Goal: Task Accomplishment & Management: Use online tool/utility

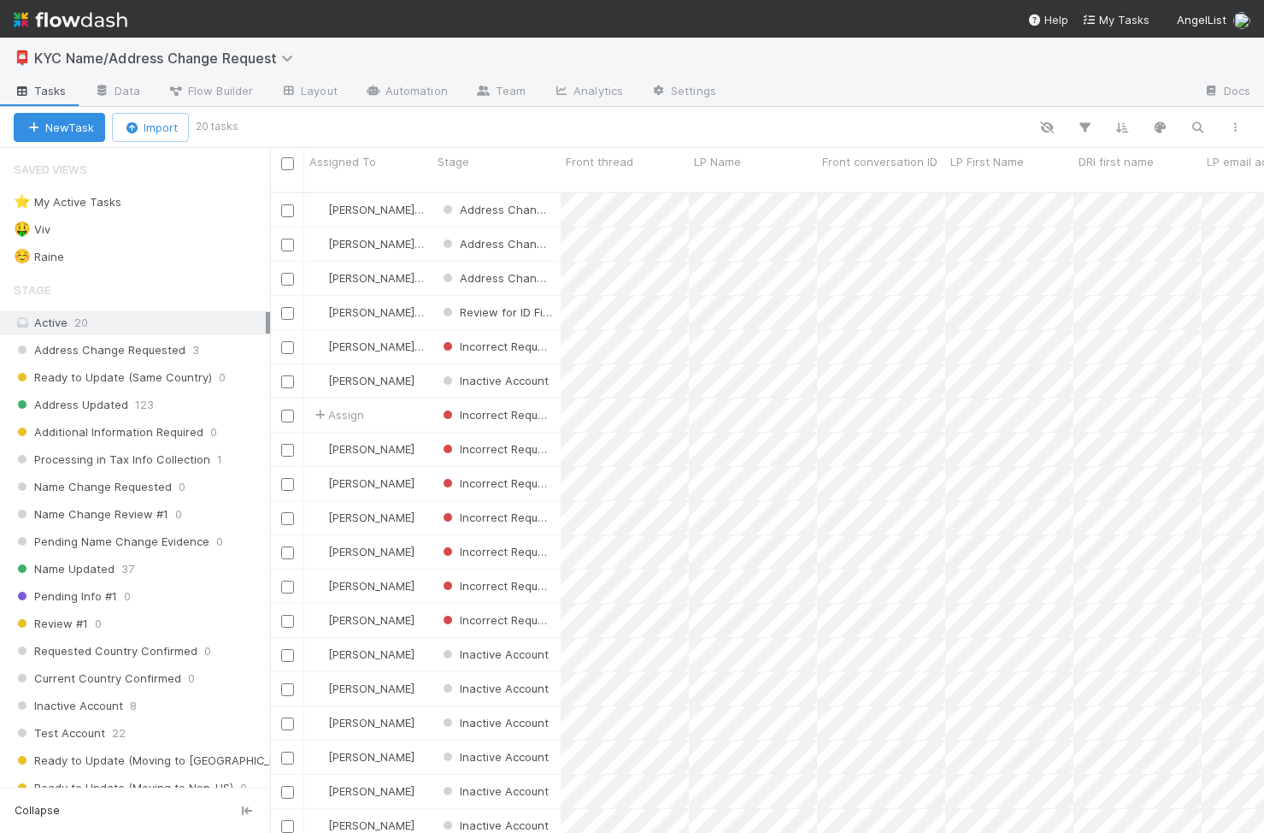
scroll to position [0, 1]
click at [144, 263] on div "☺️ Raine 4" at bounding box center [142, 256] width 256 height 21
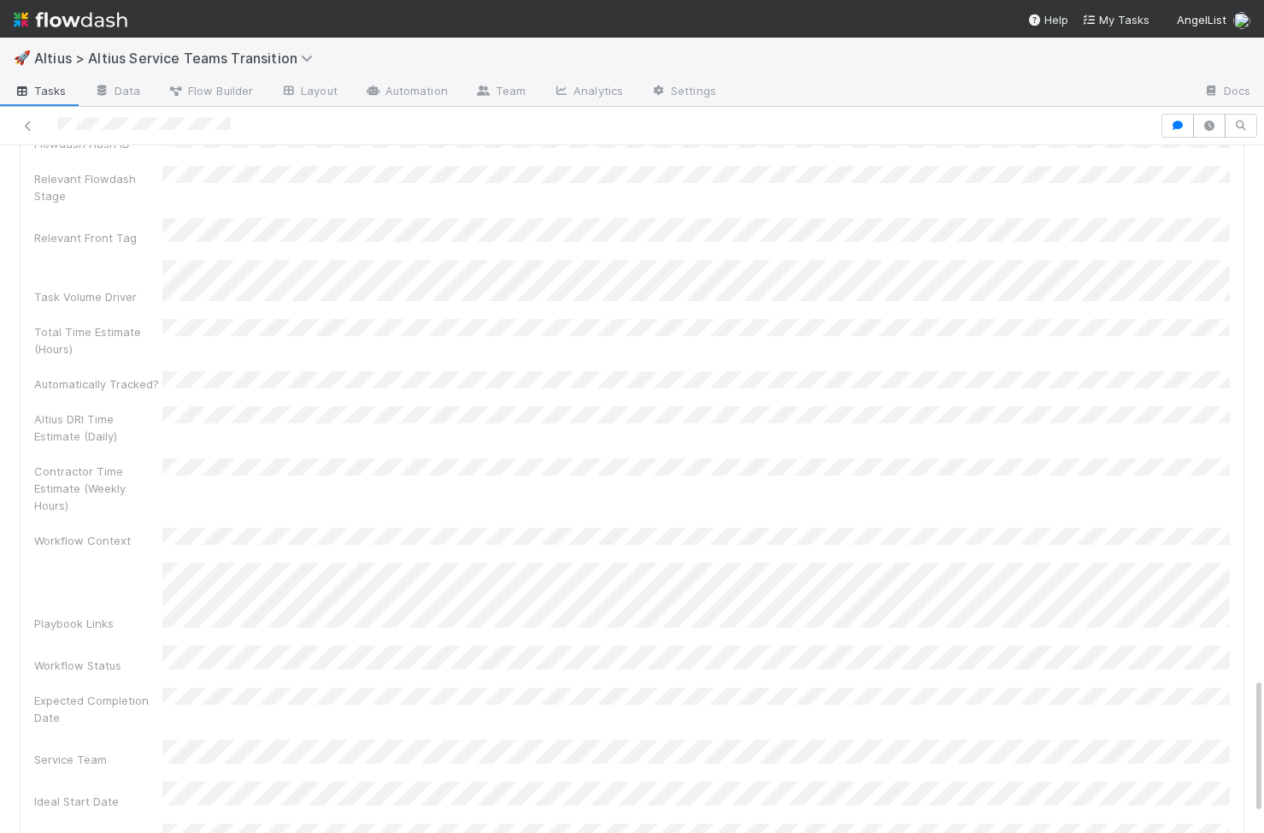
scroll to position [1521, 0]
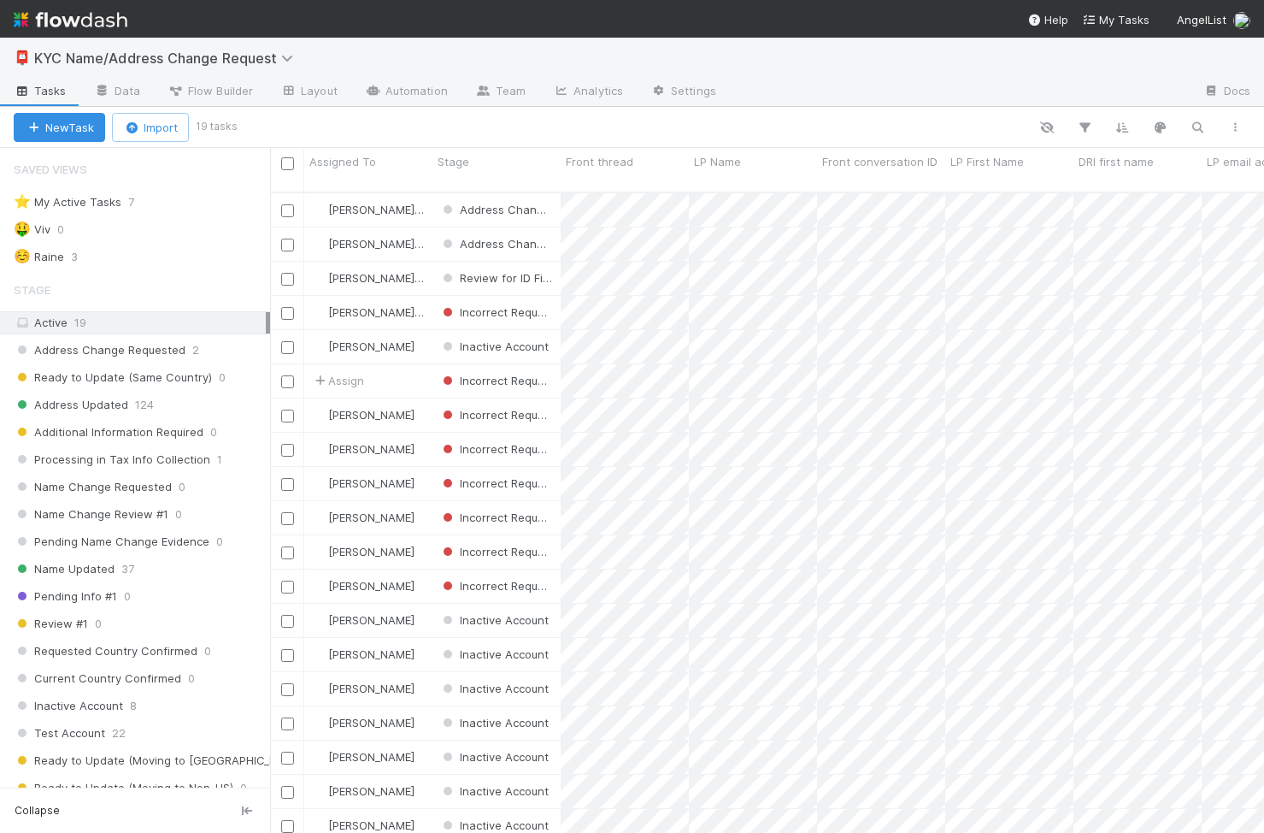
scroll to position [0, 1]
click at [388, 86] on link "Automation" at bounding box center [406, 92] width 110 height 27
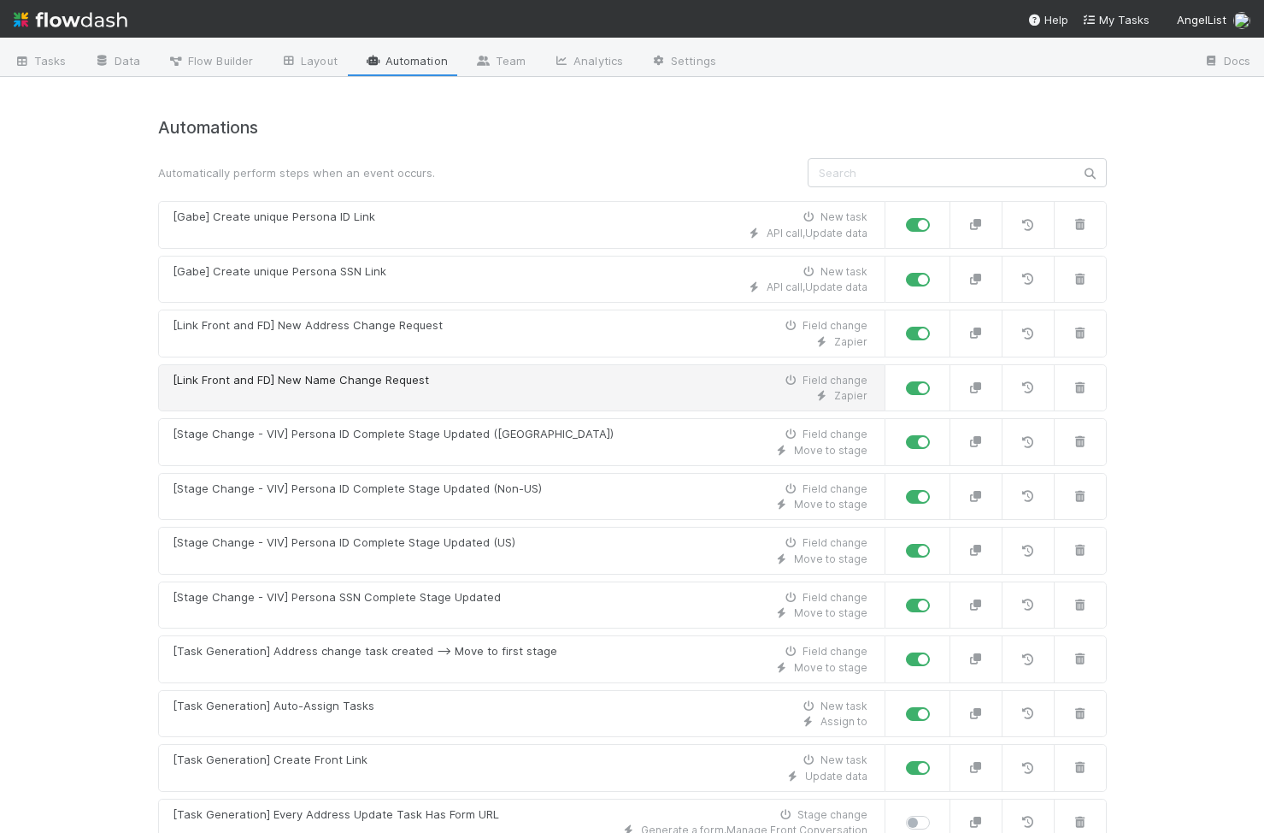
scroll to position [34, 0]
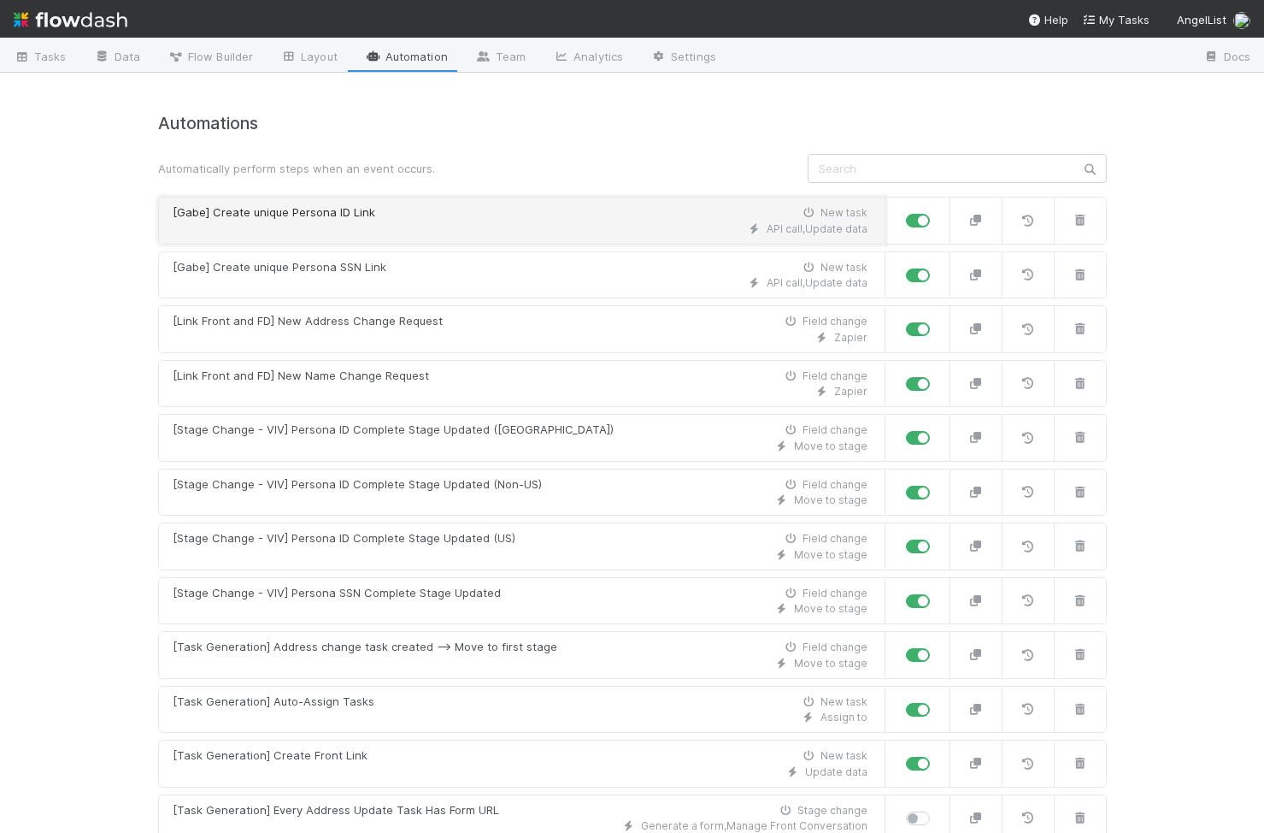
click at [475, 212] on div "[Gabe] Create unique Persona ID Link New task" at bounding box center [520, 212] width 695 height 17
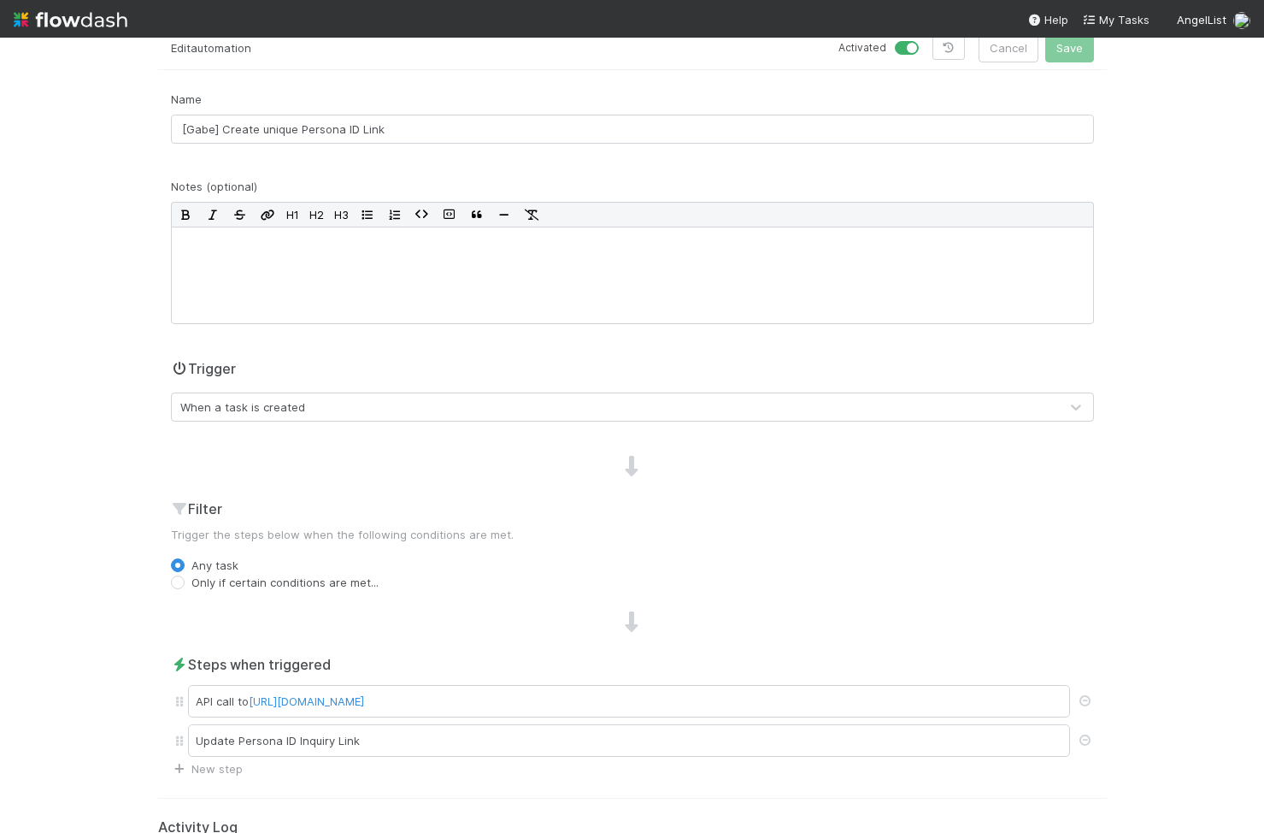
scroll to position [188, 0]
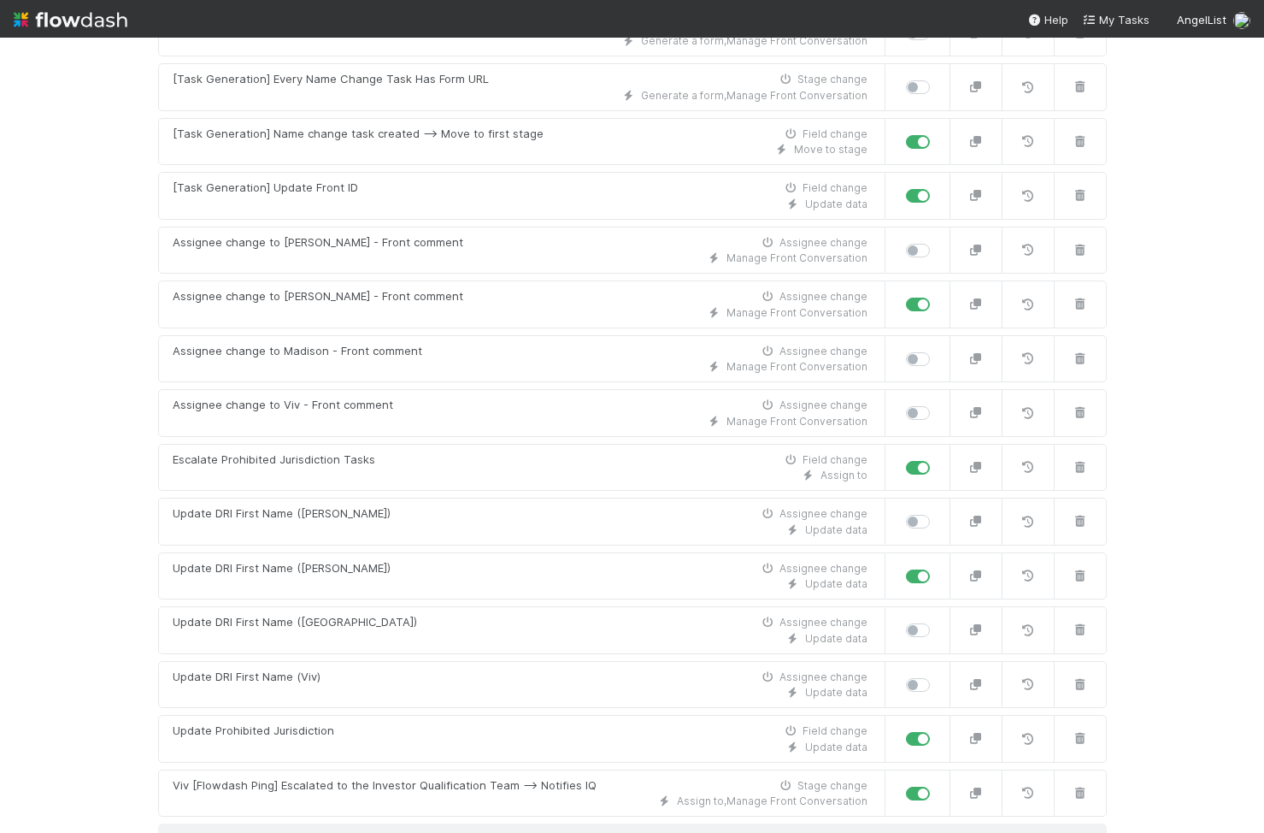
scroll to position [842, 0]
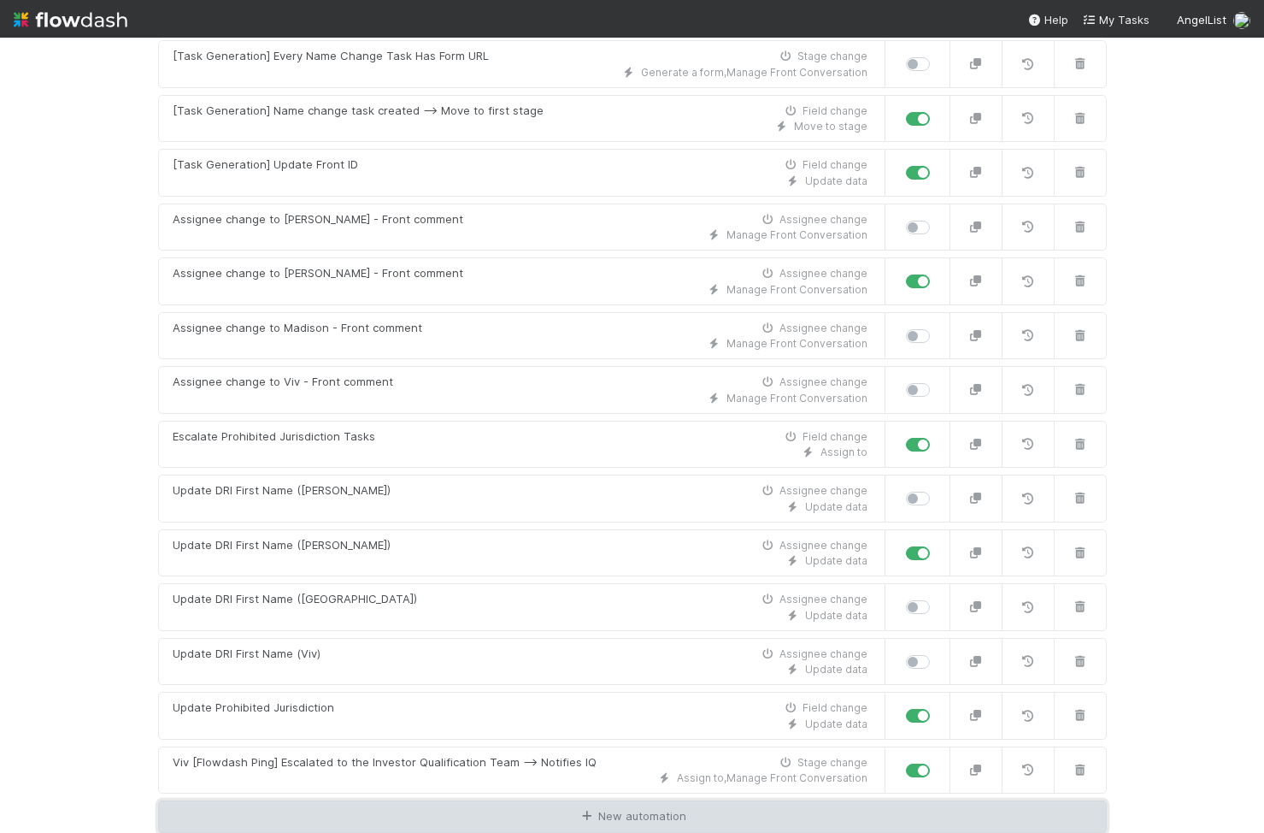
click at [702, 811] on link "New automation" at bounding box center [632, 816] width 949 height 32
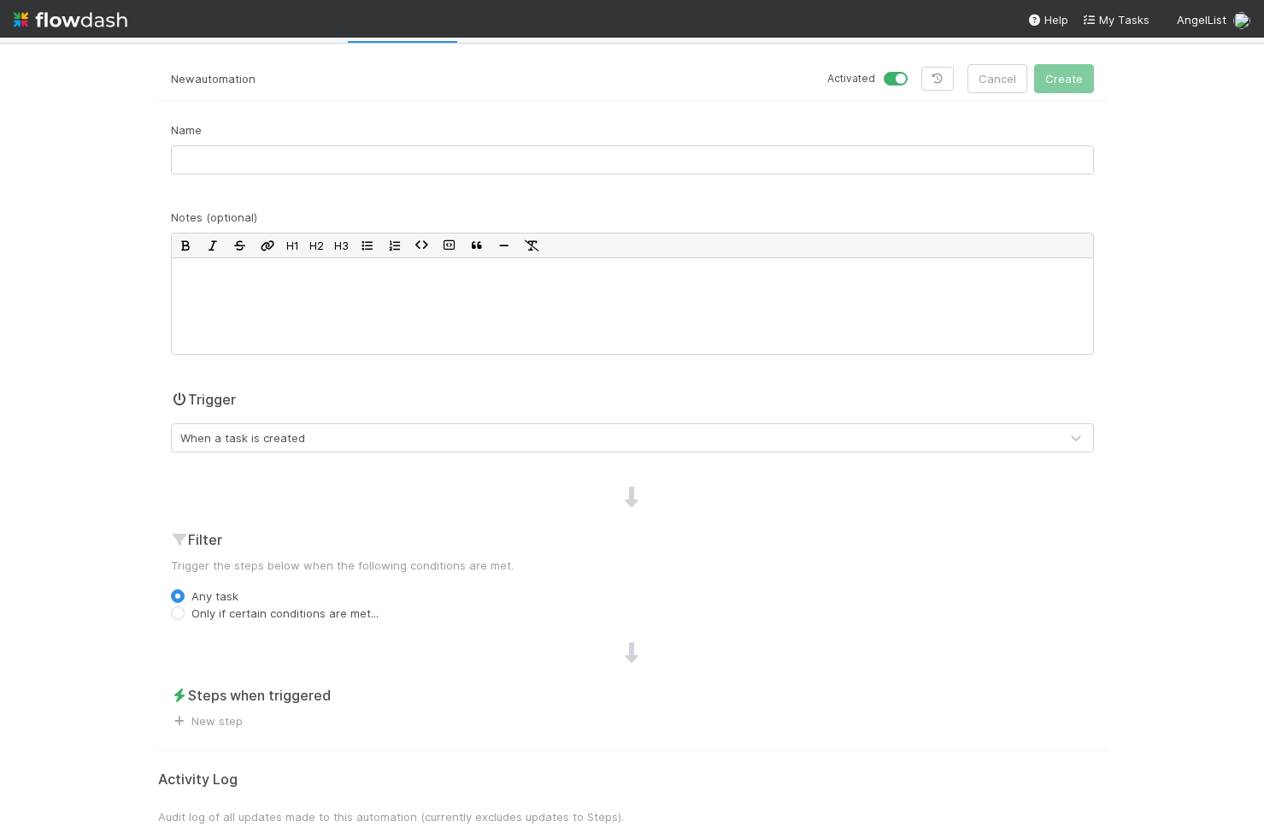
scroll to position [19, 0]
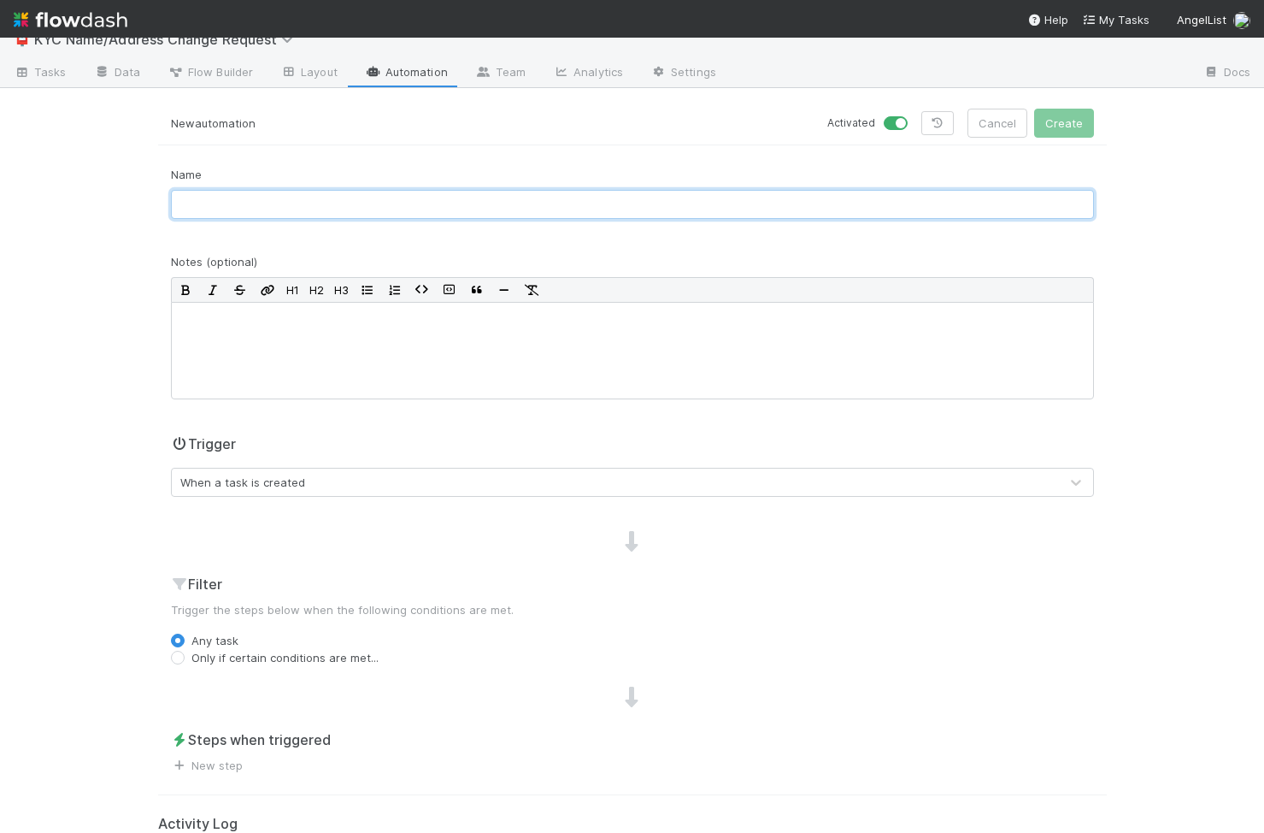
click at [234, 215] on input "text" at bounding box center [632, 204] width 923 height 29
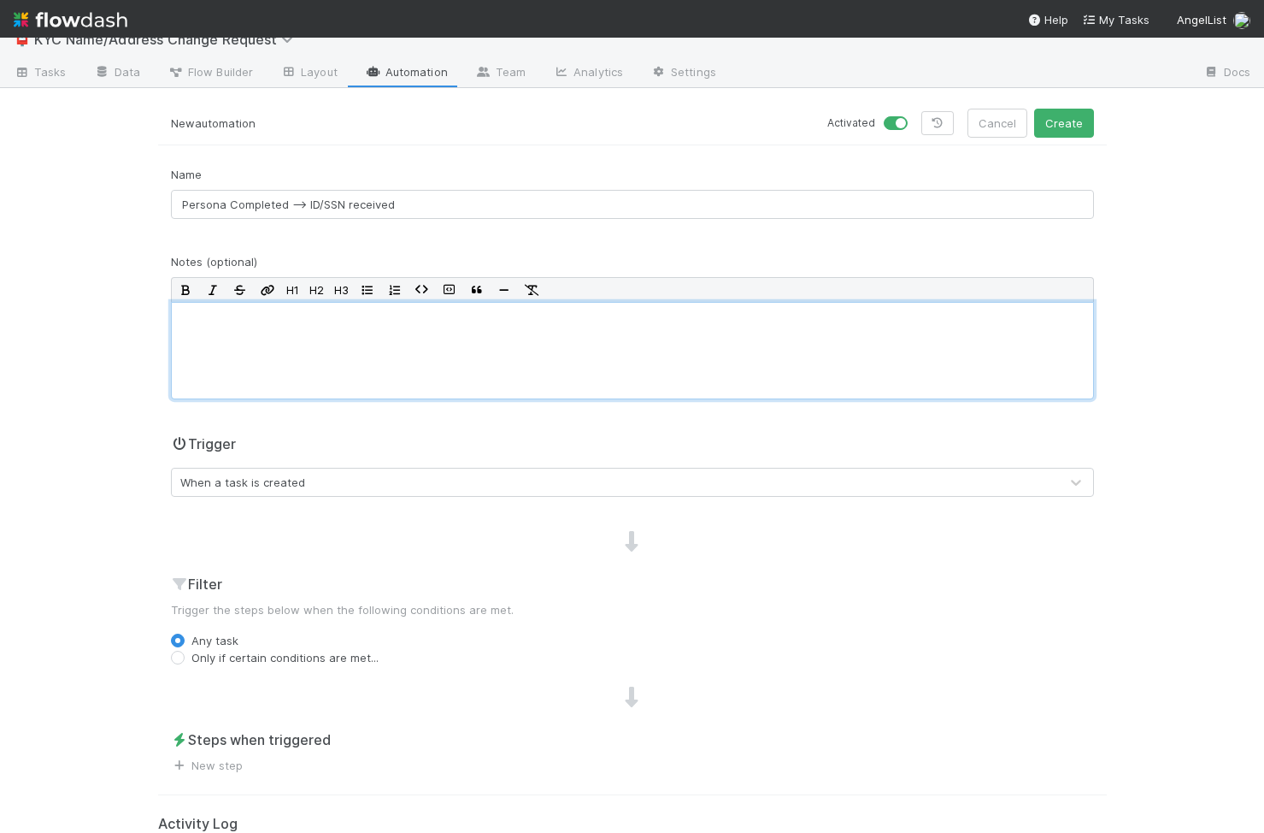
click at [232, 374] on div at bounding box center [632, 350] width 923 height 97
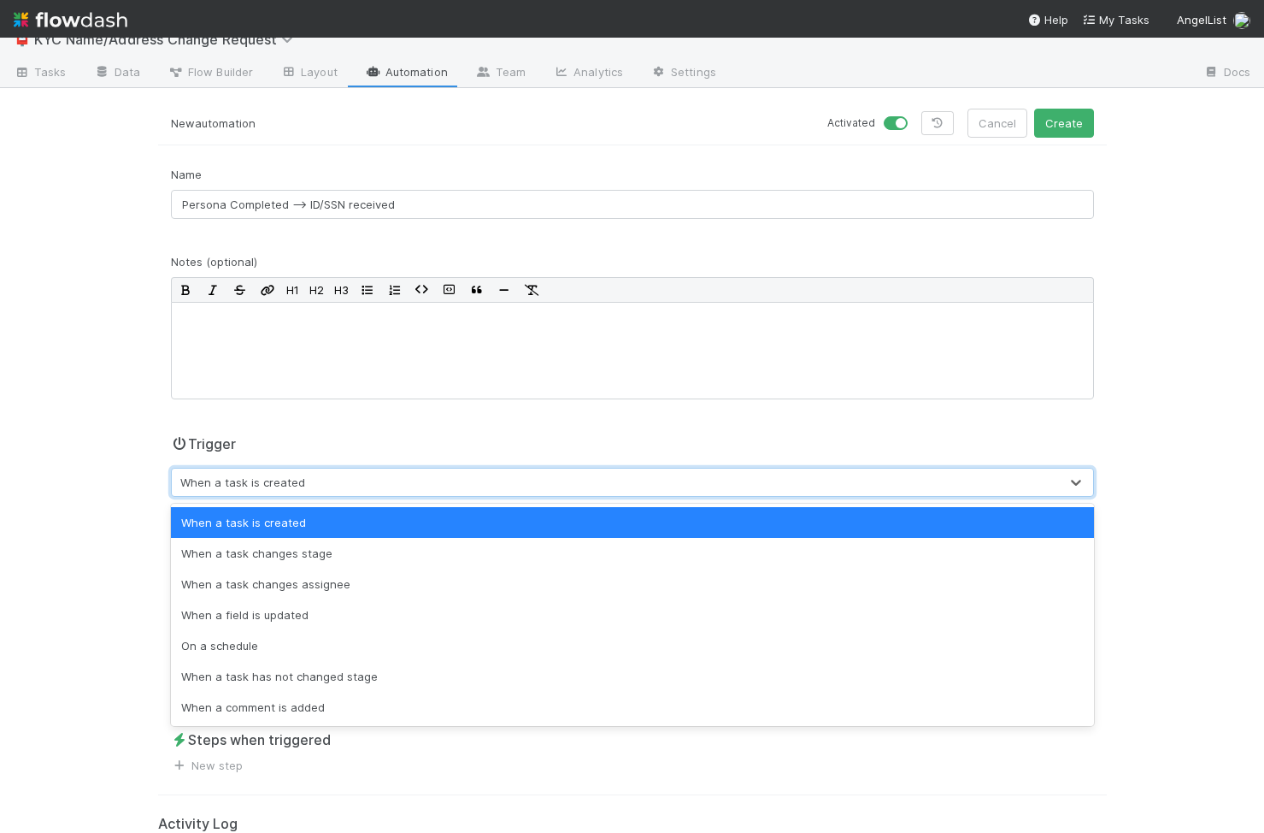
click at [244, 474] on div "When a task is created" at bounding box center [242, 482] width 125 height 17
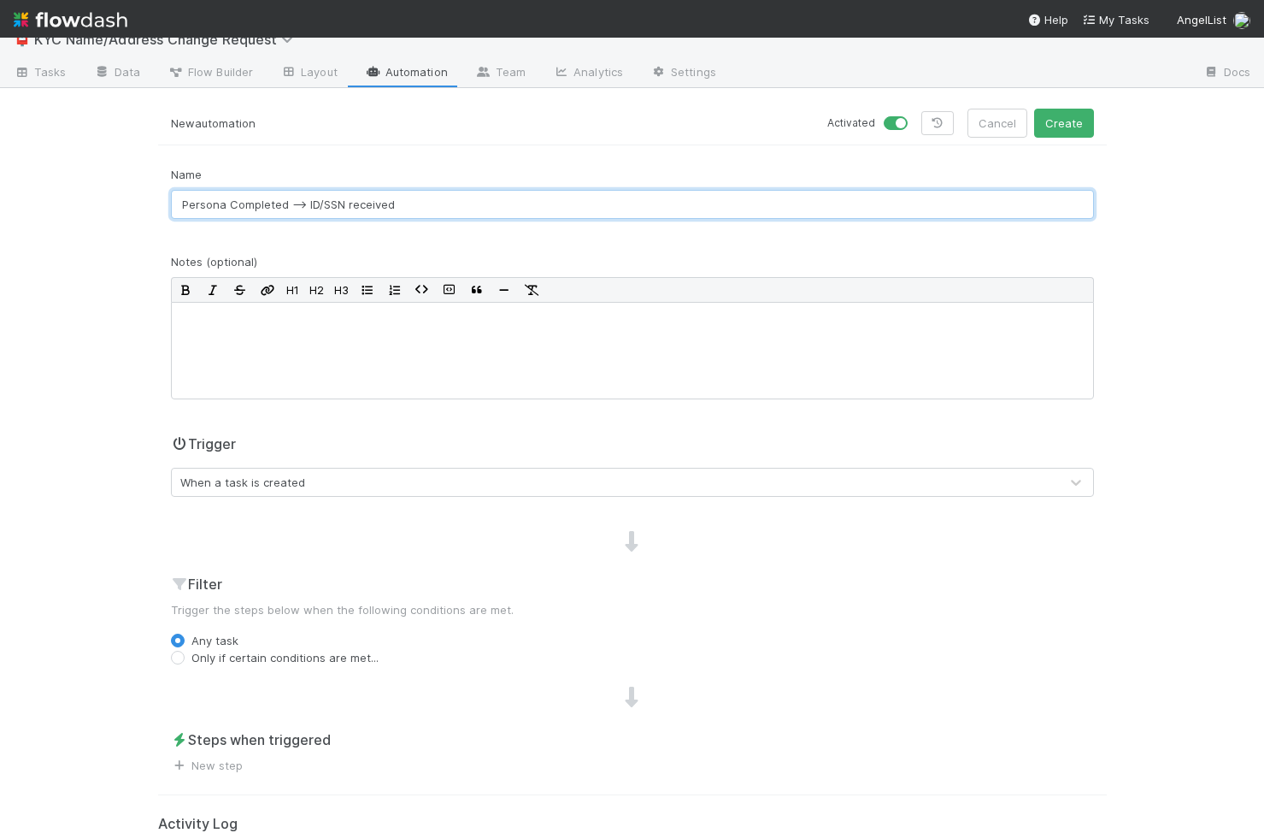
click at [419, 196] on input "Persona Completed --> ID/SSN received" at bounding box center [632, 204] width 923 height 29
click at [411, 215] on input "Persona Completed --> ID/SSN received" at bounding box center [632, 204] width 923 height 29
drag, startPoint x: 400, startPoint y: 204, endPoint x: 349, endPoint y: 204, distance: 51.3
click at [349, 204] on input "Persona Completed --> ID/SSN received (Evidence)" at bounding box center [632, 204] width 923 height 29
click at [415, 203] on input "Persona Completed --> ID/SSN Evidence)" at bounding box center [632, 204] width 923 height 29
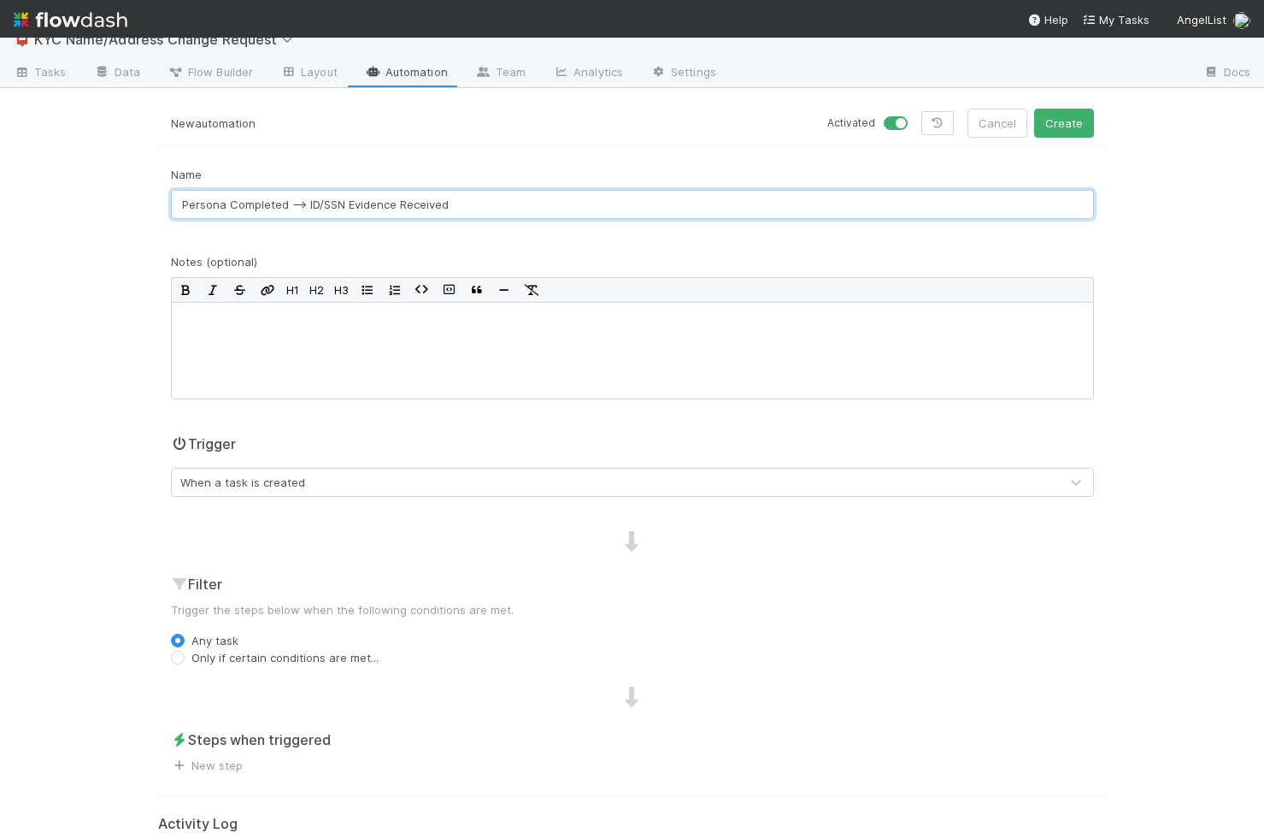
type input "Persona Completed --> ID/SSN Evidence Received"
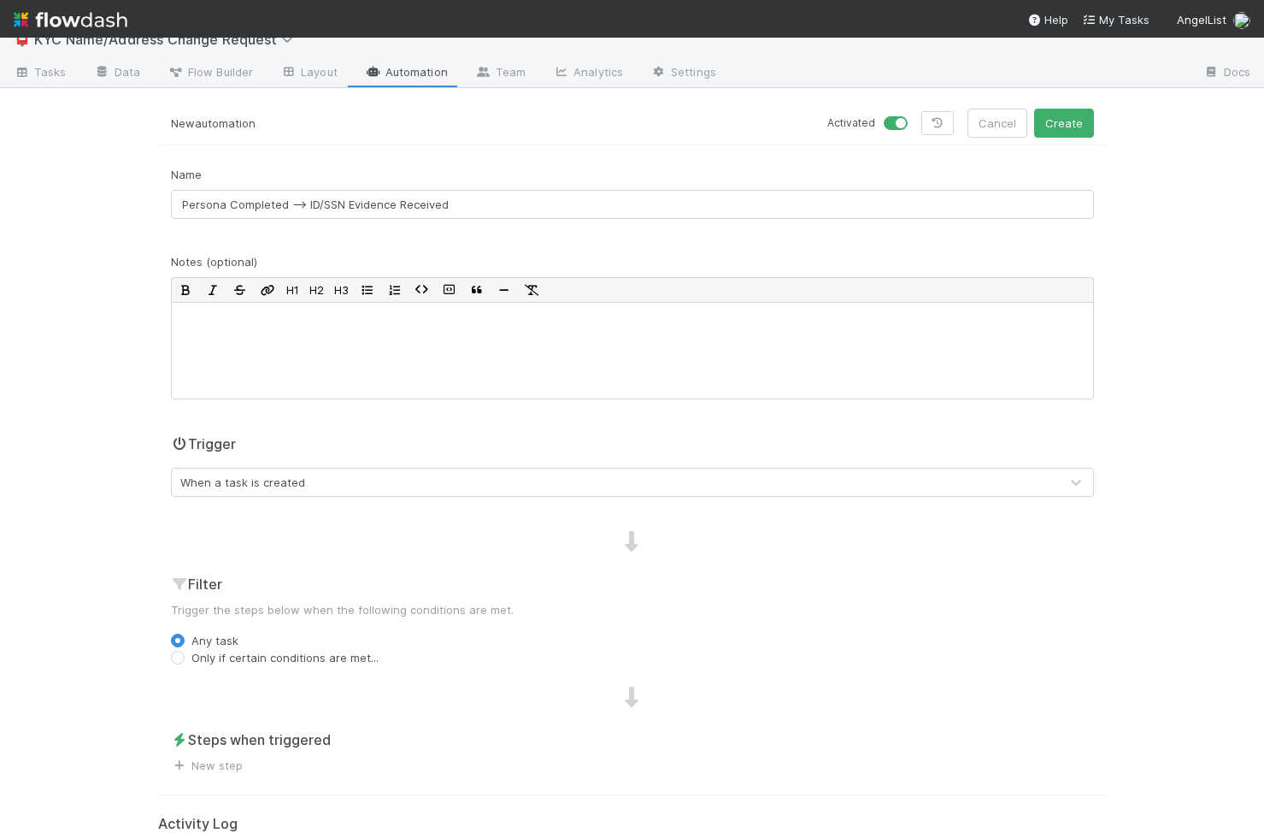
click at [329, 487] on div "When a task is created" at bounding box center [615, 481] width 887 height 27
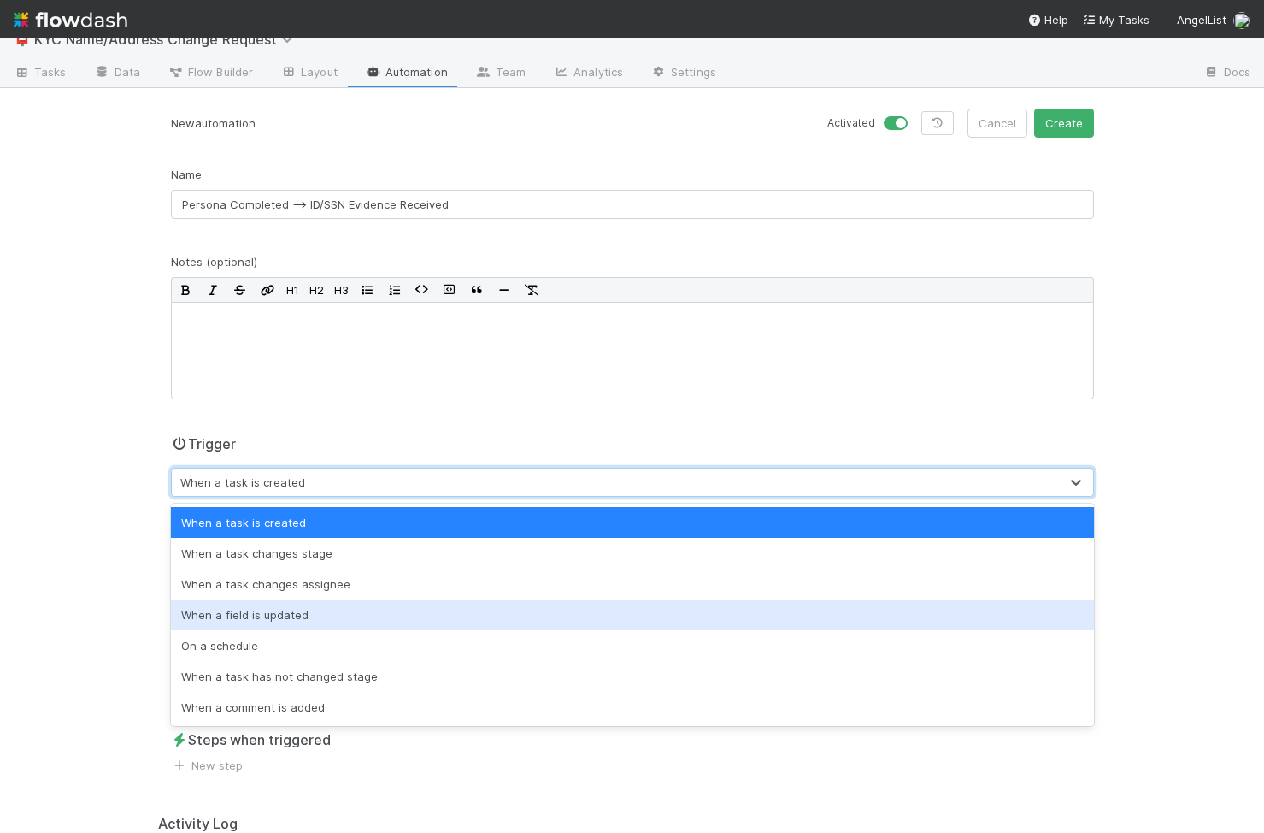
click at [344, 603] on div "When a field is updated" at bounding box center [632, 614] width 923 height 31
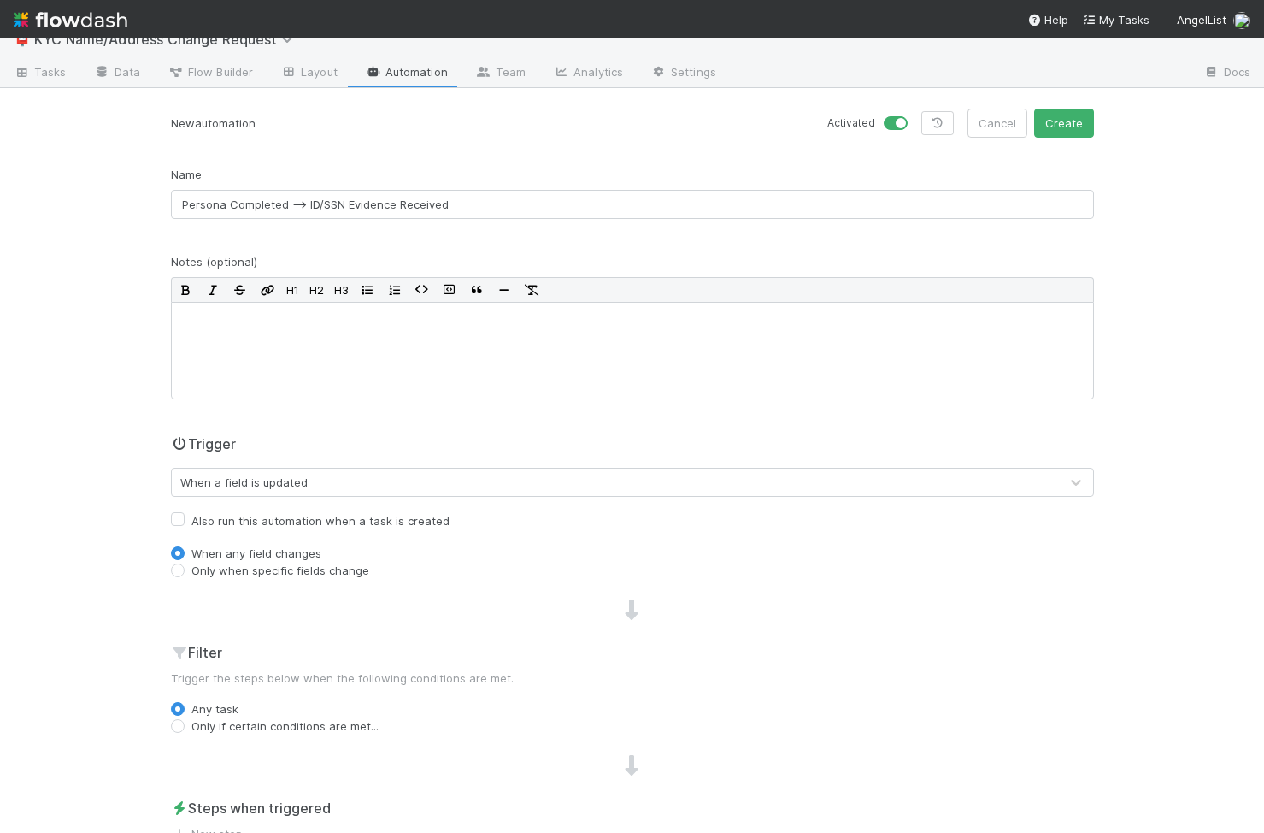
click at [318, 568] on label "Only when specific fields change" at bounding box center [280, 570] width 178 height 17
click at [185, 568] on input "Only when specific fields change" at bounding box center [178, 569] width 14 height 15
radio input "true"
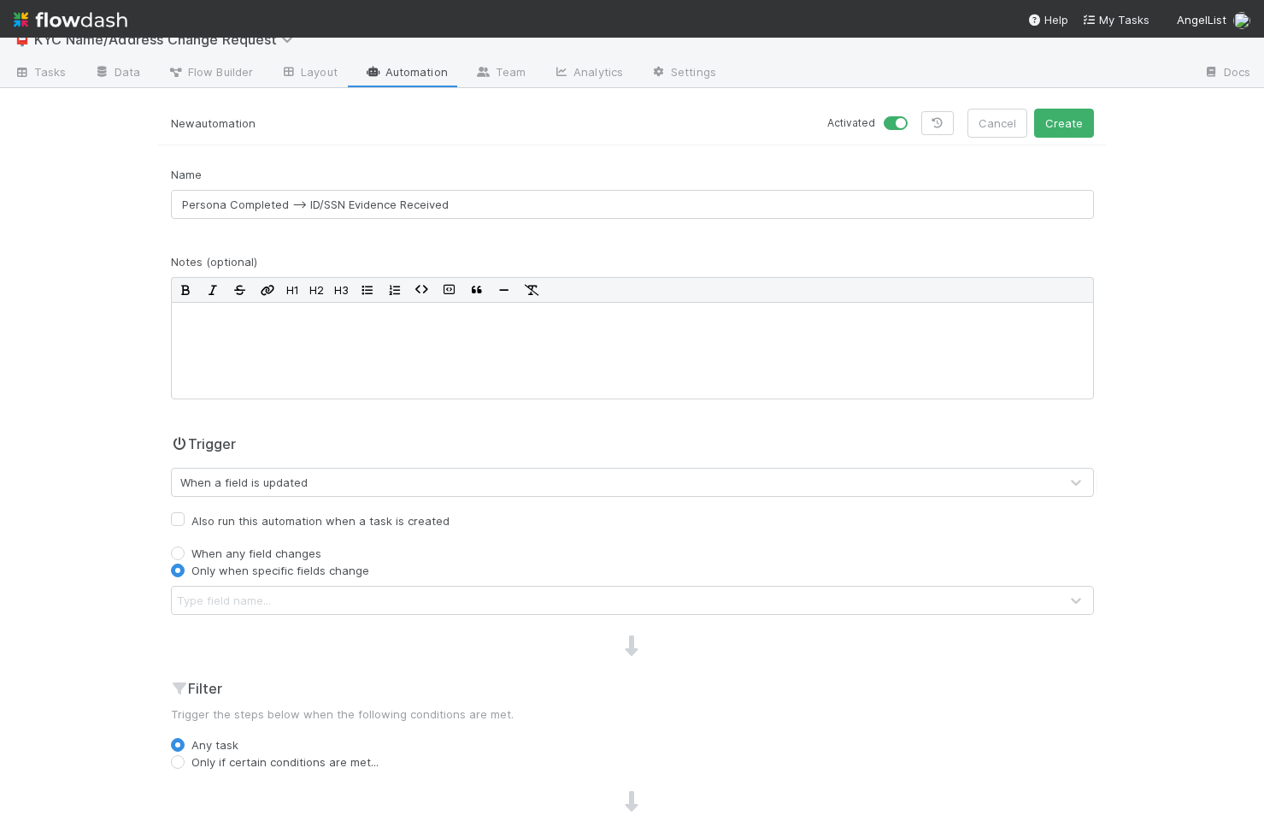
click at [332, 595] on div "Type field name..." at bounding box center [615, 599] width 887 height 27
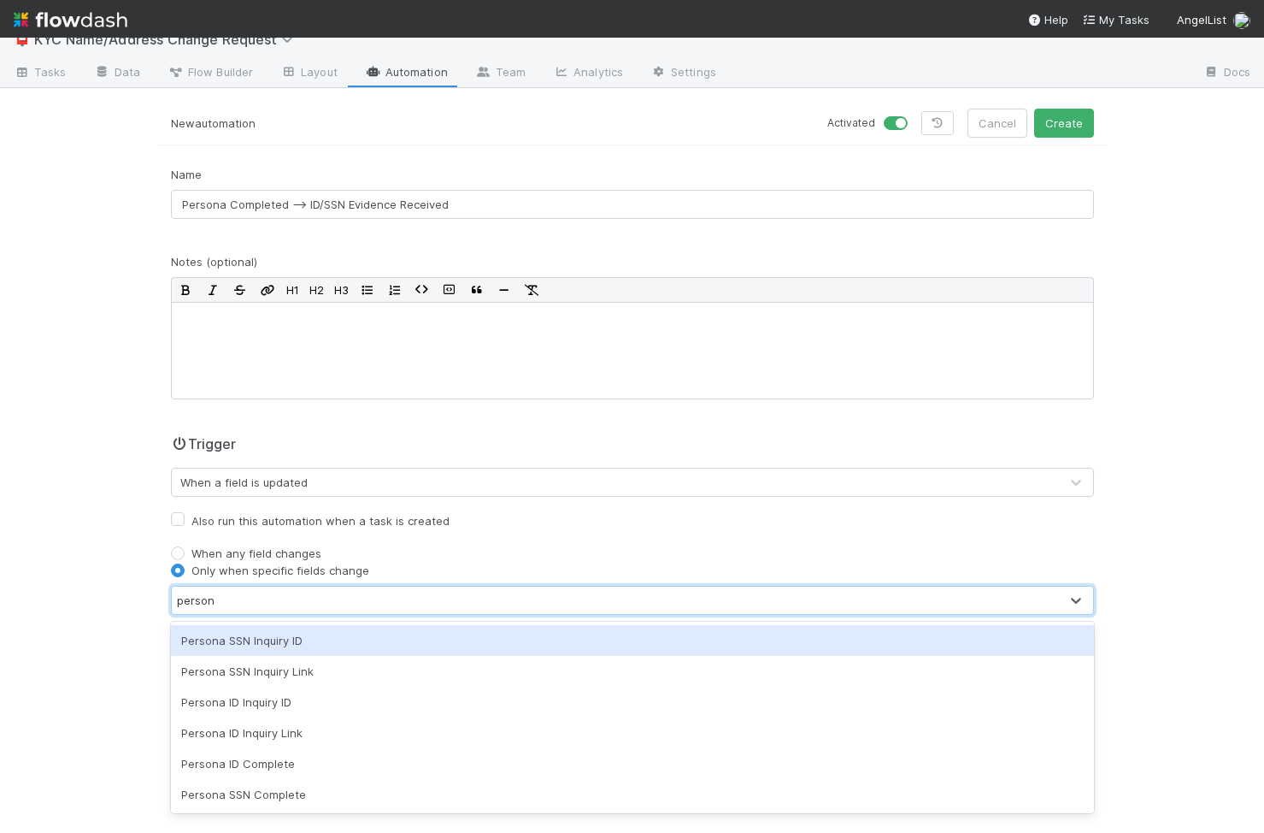
type input "persona"
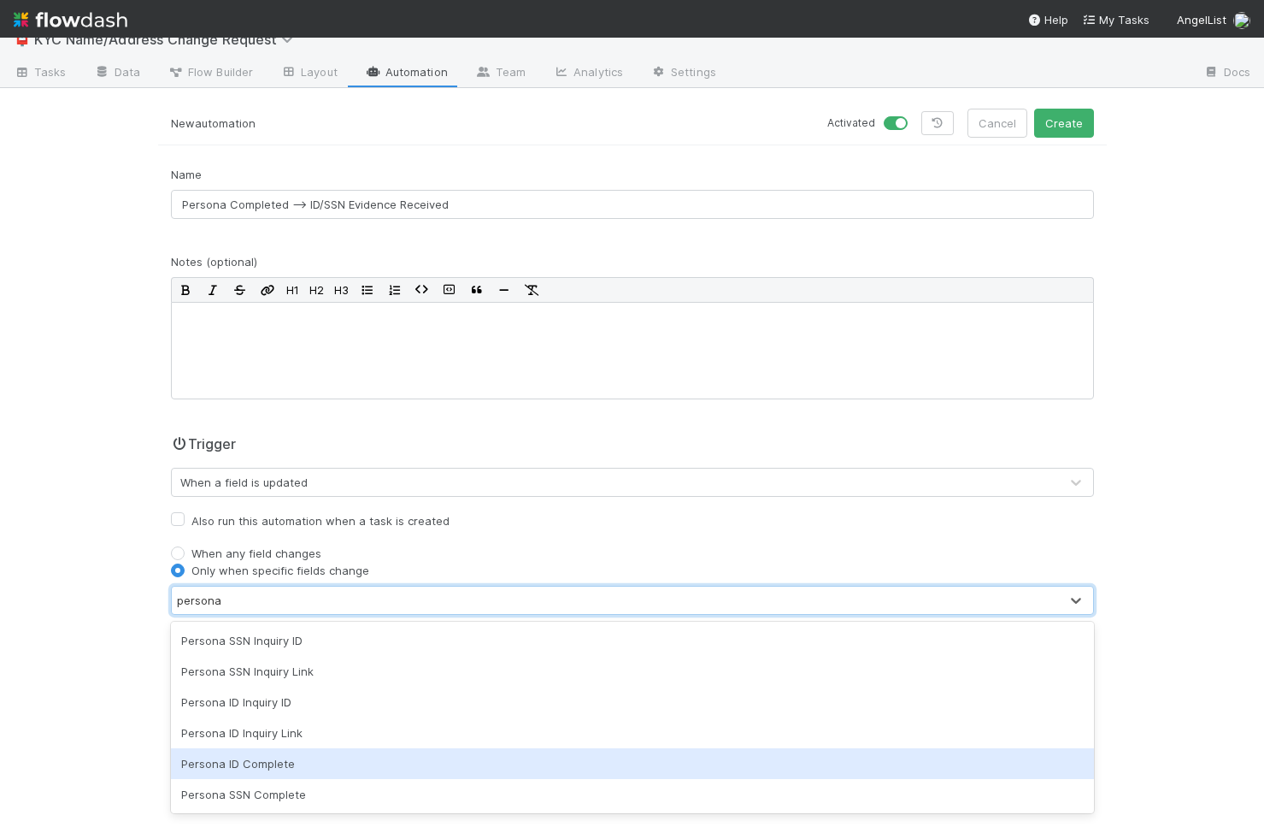
click at [327, 756] on div "Persona ID Complete" at bounding box center [632, 763] width 923 height 31
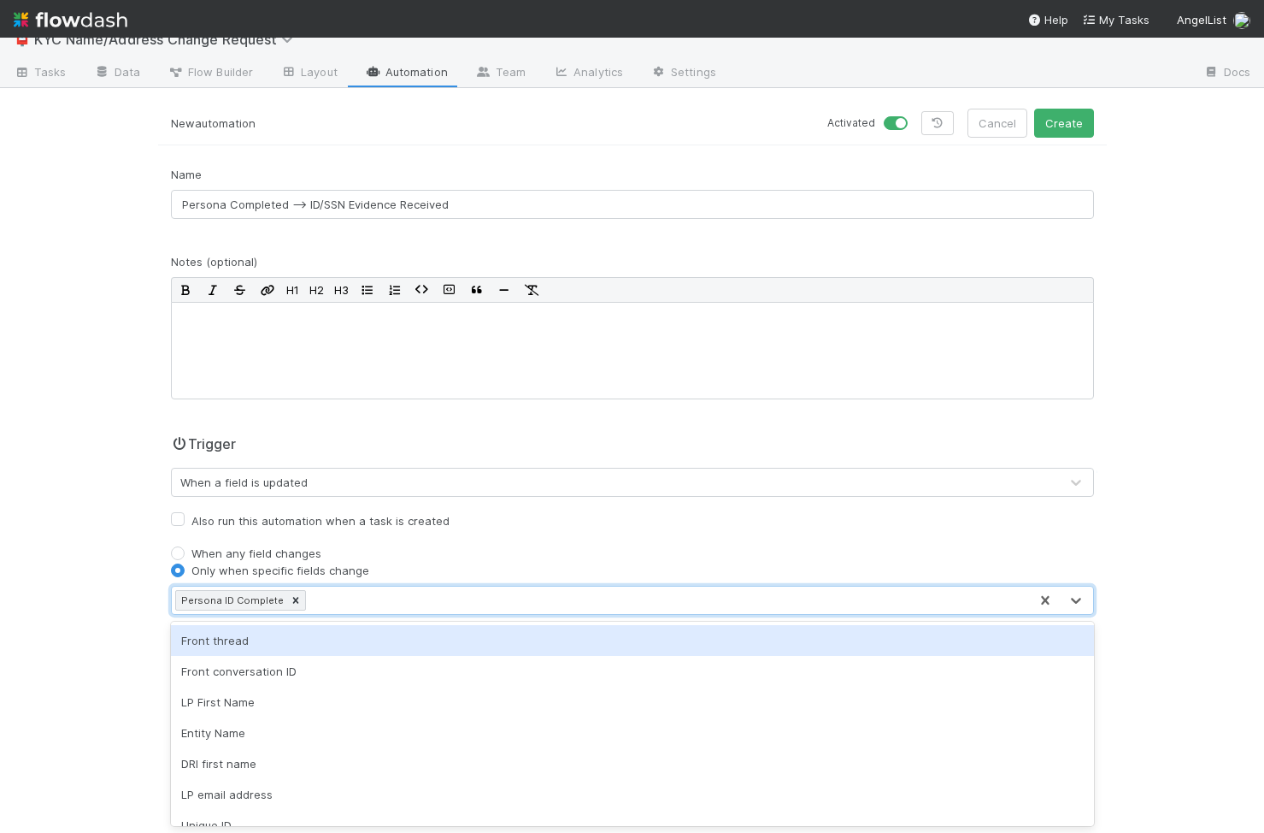
click at [425, 605] on div "Persona ID Complete" at bounding box center [600, 599] width 856 height 27
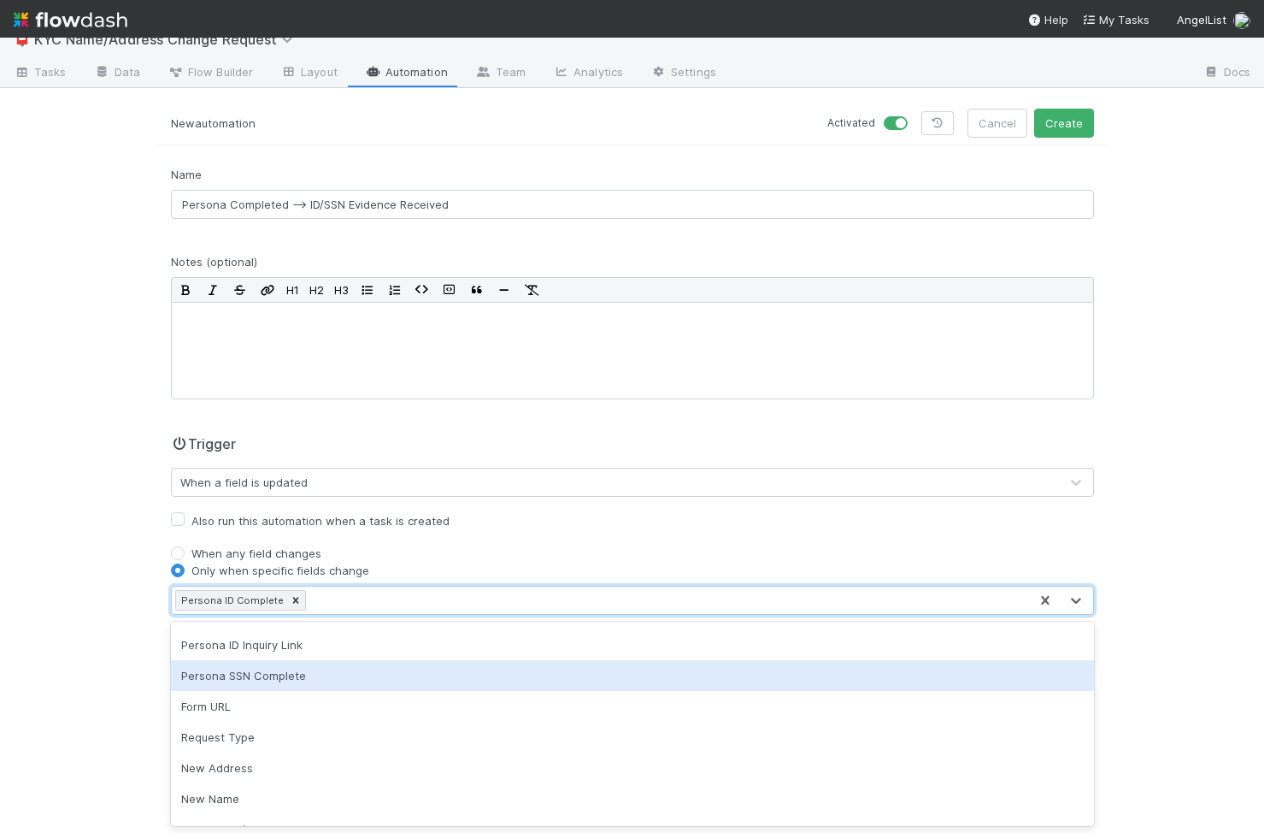
scroll to position [697, 0]
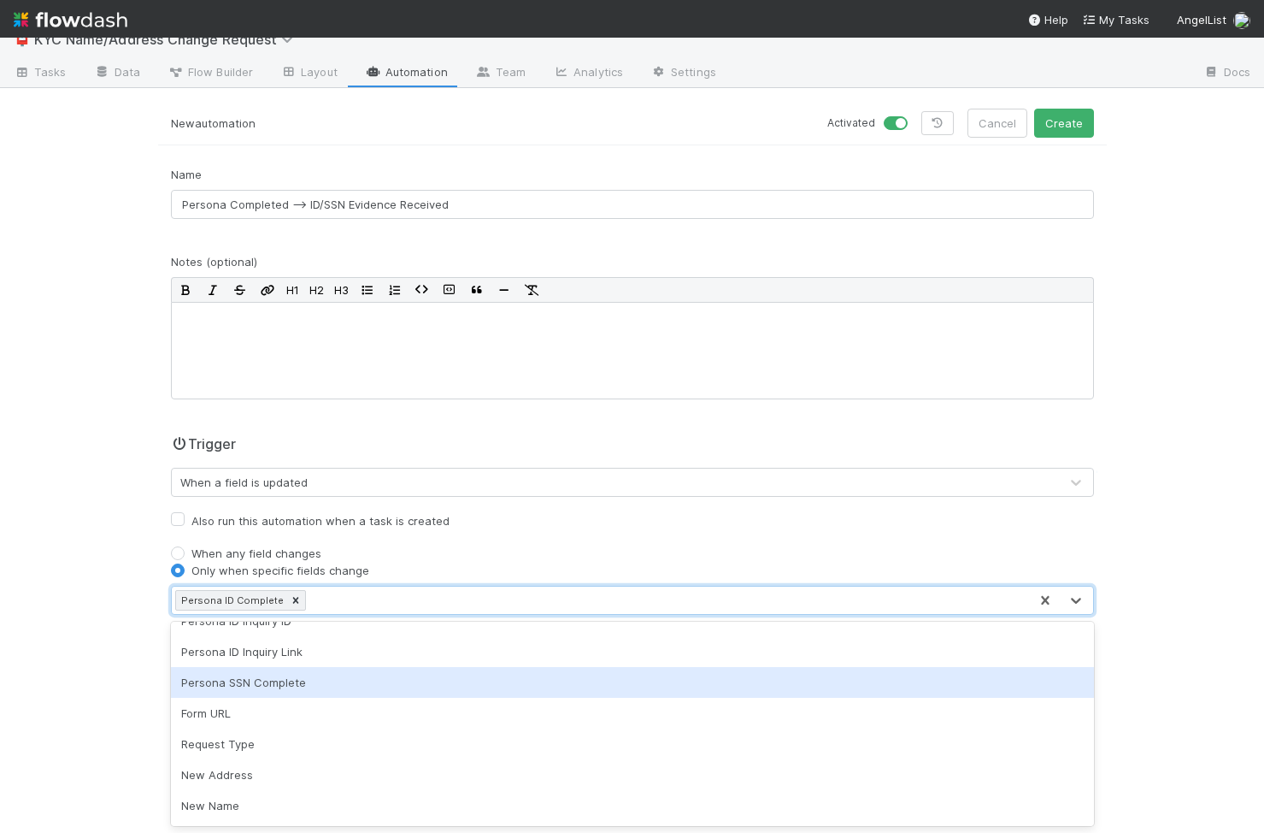
click at [347, 667] on div "Persona SSN Complete" at bounding box center [632, 682] width 923 height 31
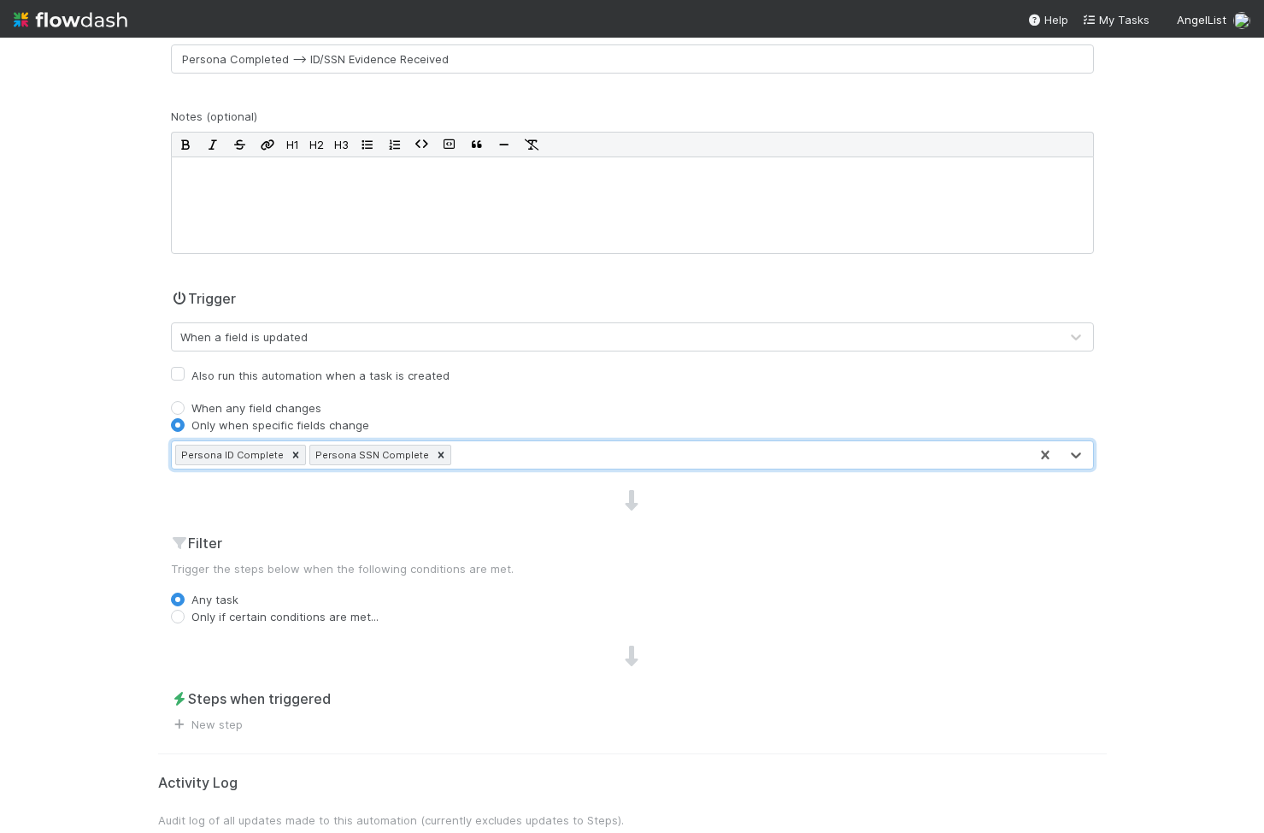
scroll to position [205, 0]
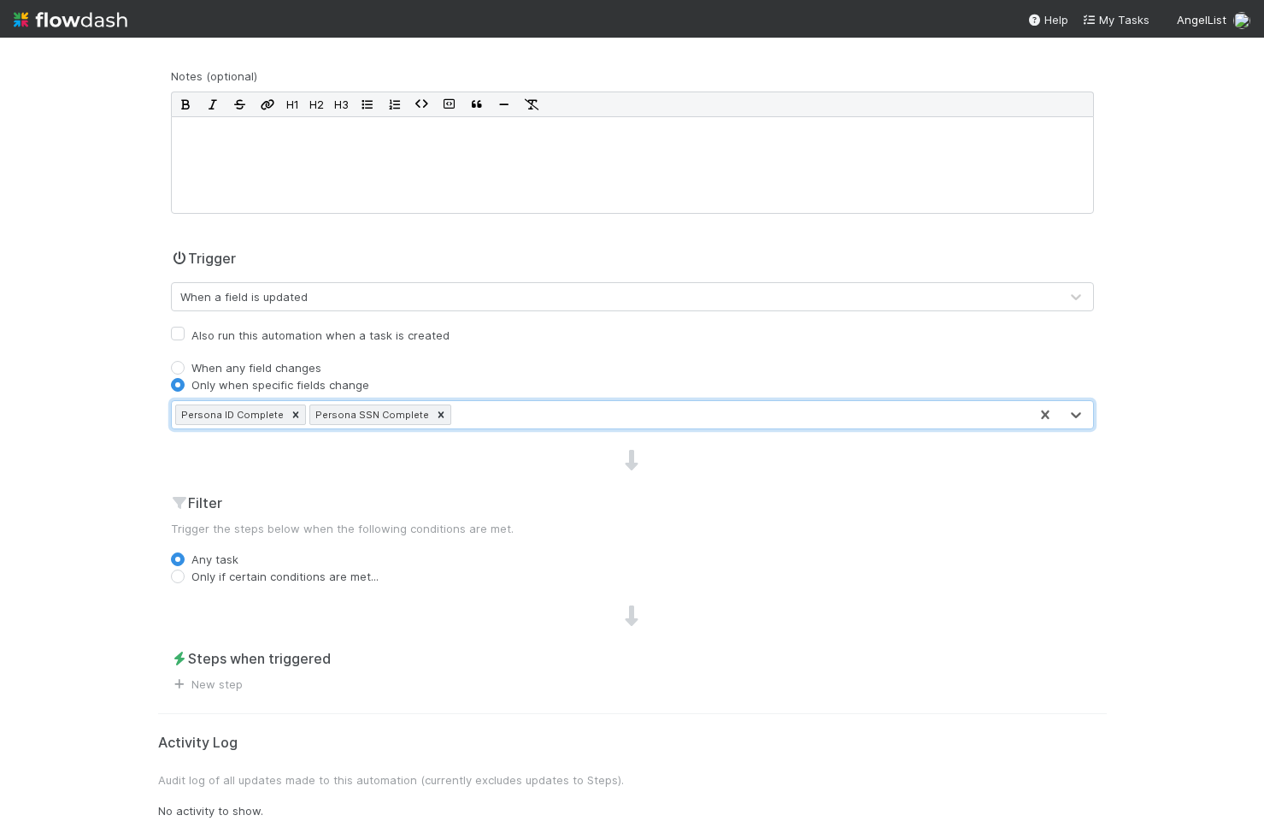
click at [250, 572] on label "Only if certain conditions are met..." at bounding box center [284, 576] width 187 height 17
click at [185, 572] on input "Only if certain conditions are met..." at bounding box center [178, 575] width 14 height 15
radio input "true"
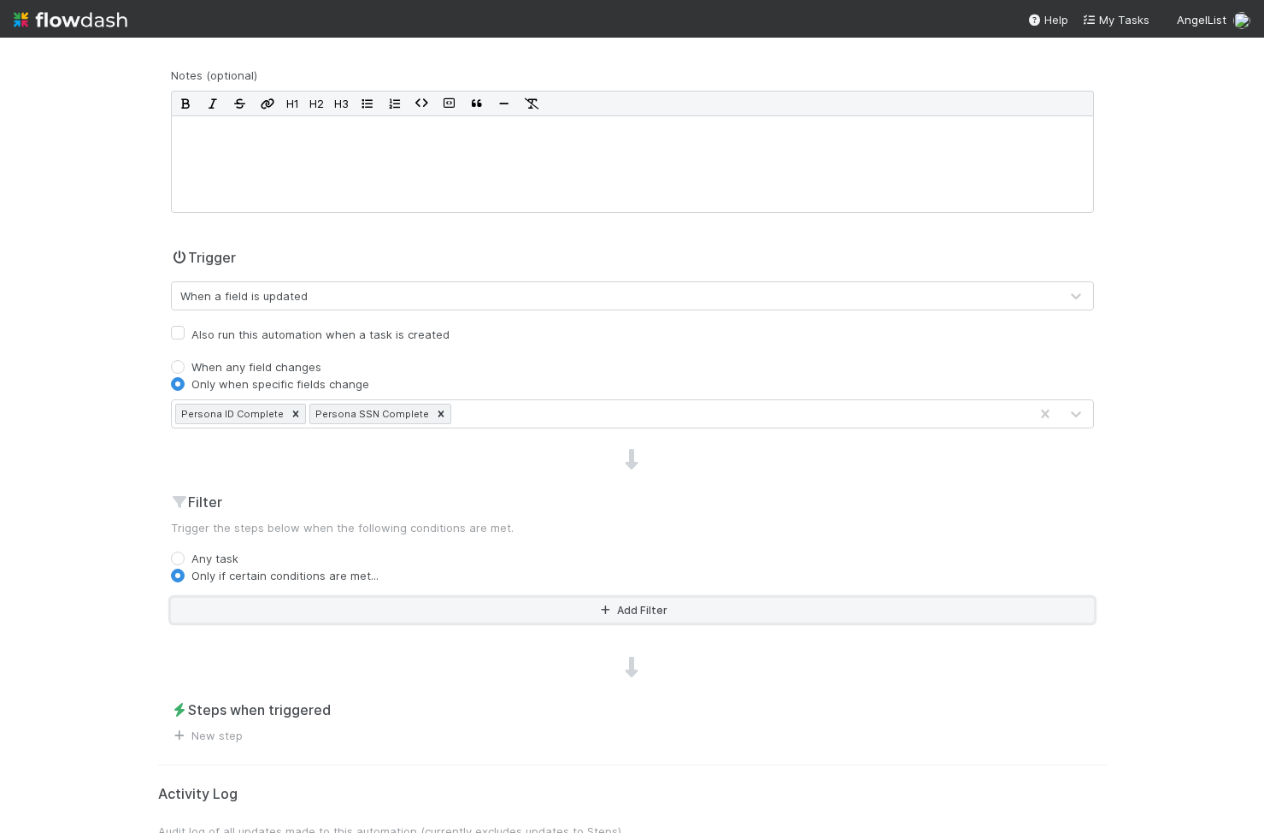
click at [327, 603] on button "Add Filter" at bounding box center [632, 609] width 923 height 25
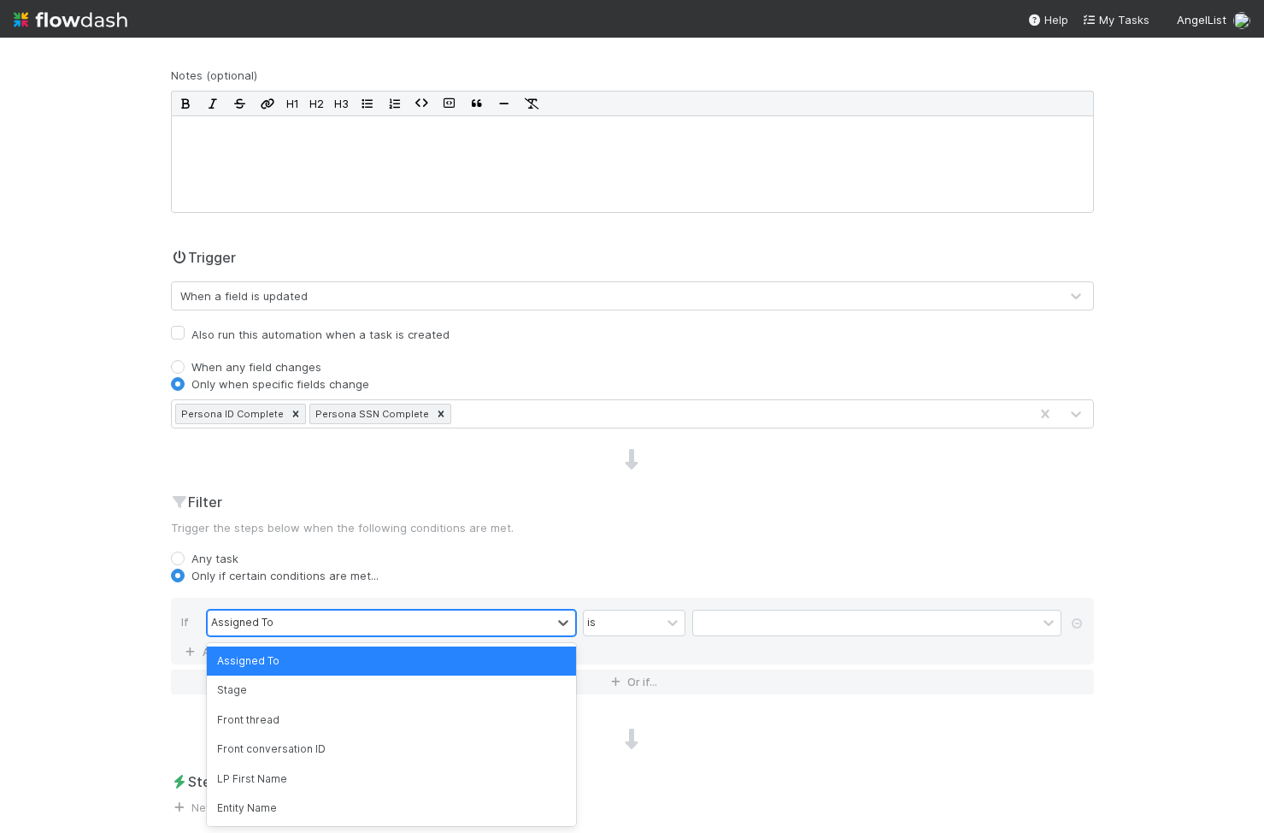
click at [326, 627] on div "Assigned To" at bounding box center [380, 622] width 344 height 25
click at [435, 414] on icon at bounding box center [441, 414] width 12 height 12
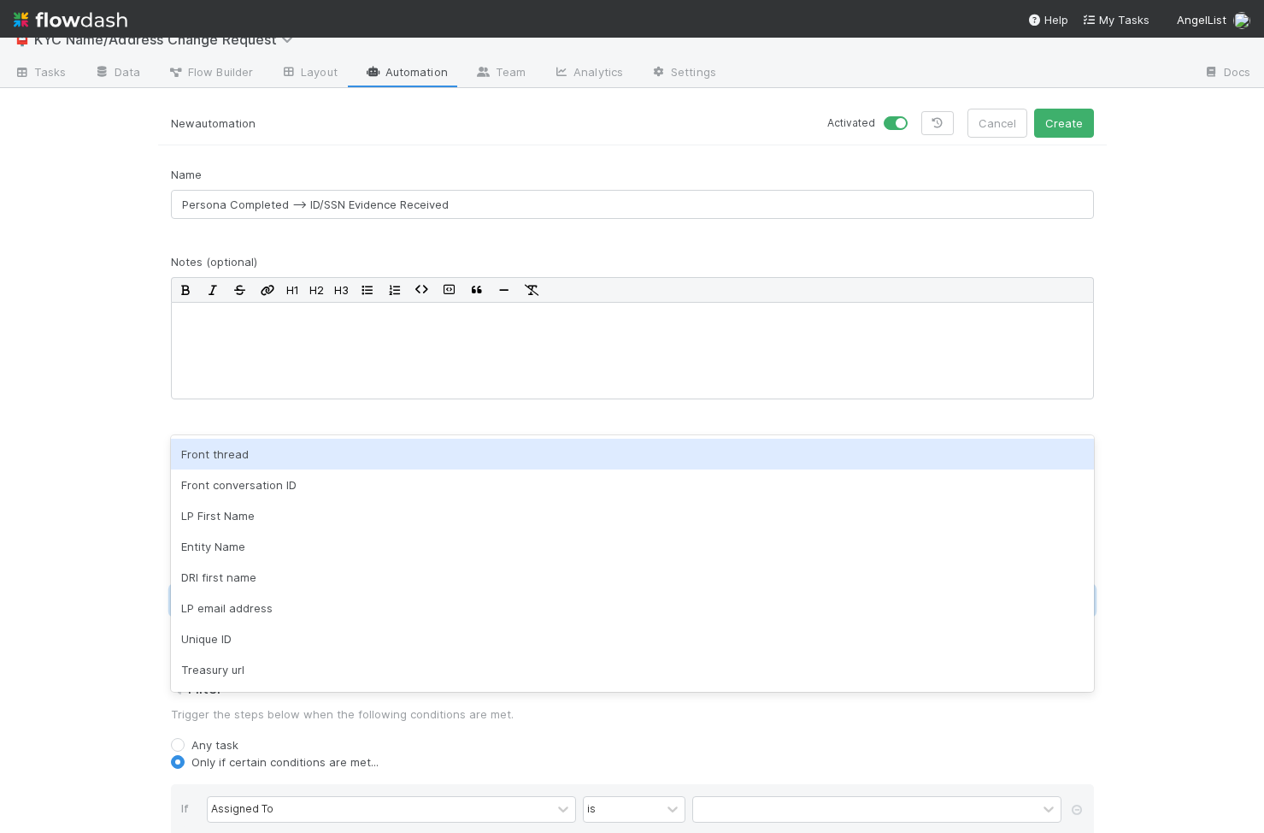
scroll to position [0, 0]
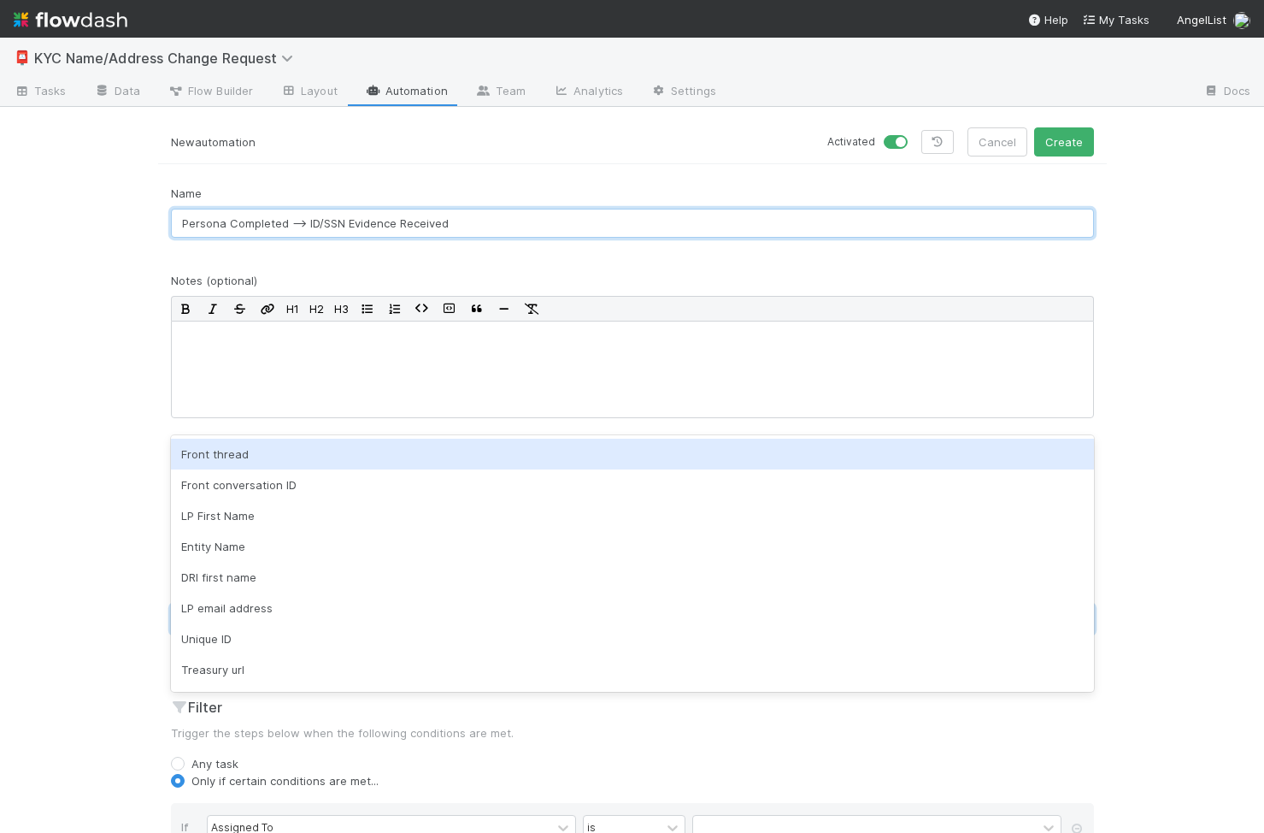
click at [328, 222] on input "Persona Completed --> ID/SSN Evidence Received" at bounding box center [632, 223] width 923 height 29
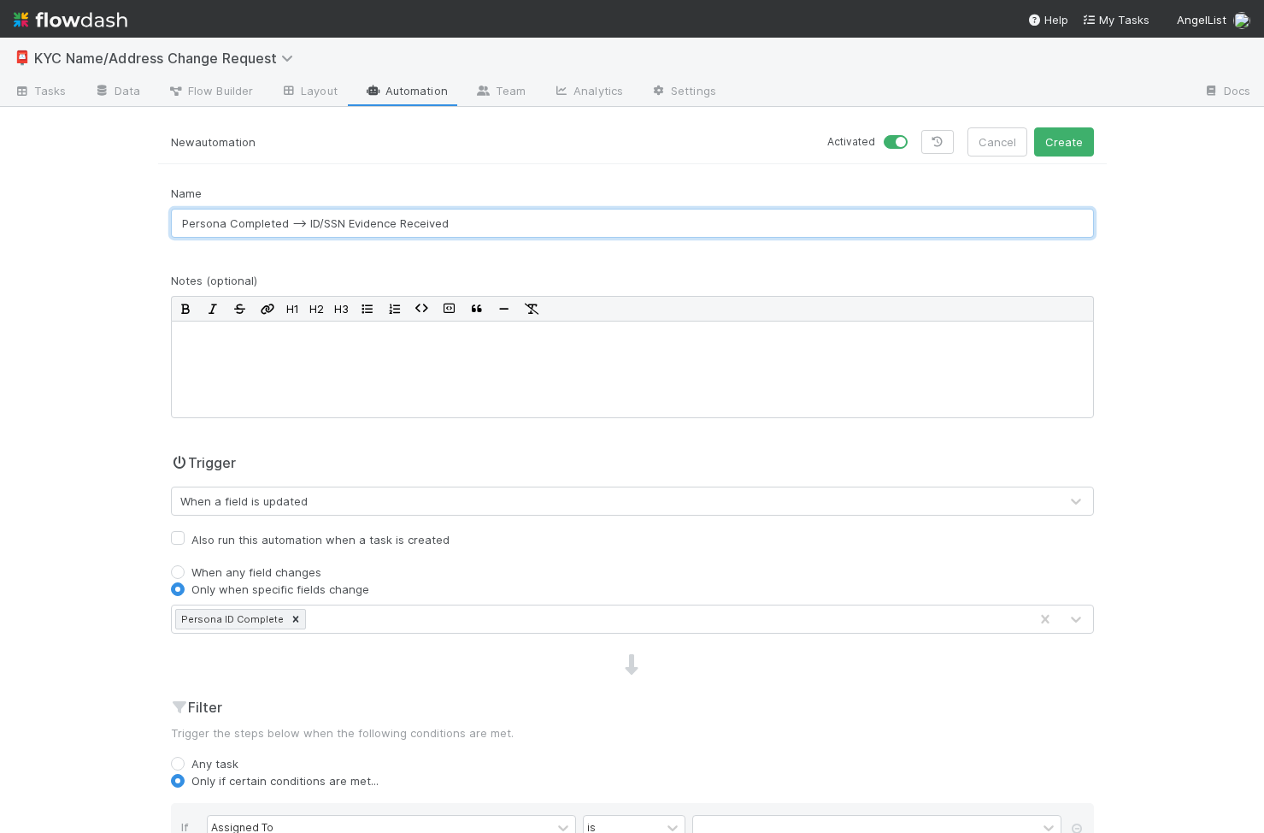
drag, startPoint x: 346, startPoint y: 222, endPoint x: 321, endPoint y: 222, distance: 24.8
click at [321, 222] on input "Persona Completed --> ID/SSN Evidence Received" at bounding box center [632, 223] width 923 height 29
type input "Persona Completed --> ID Evidence Received"
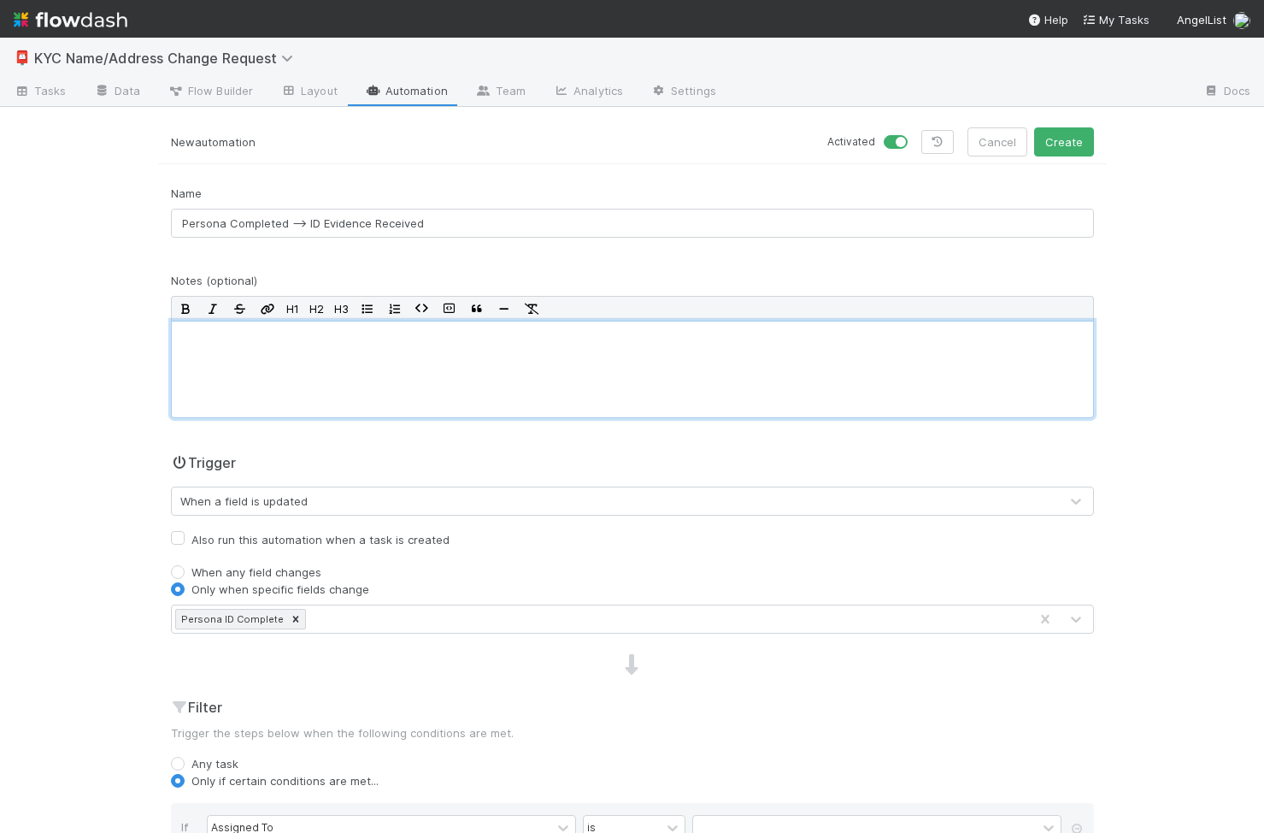
click at [378, 348] on div at bounding box center [632, 369] width 923 height 97
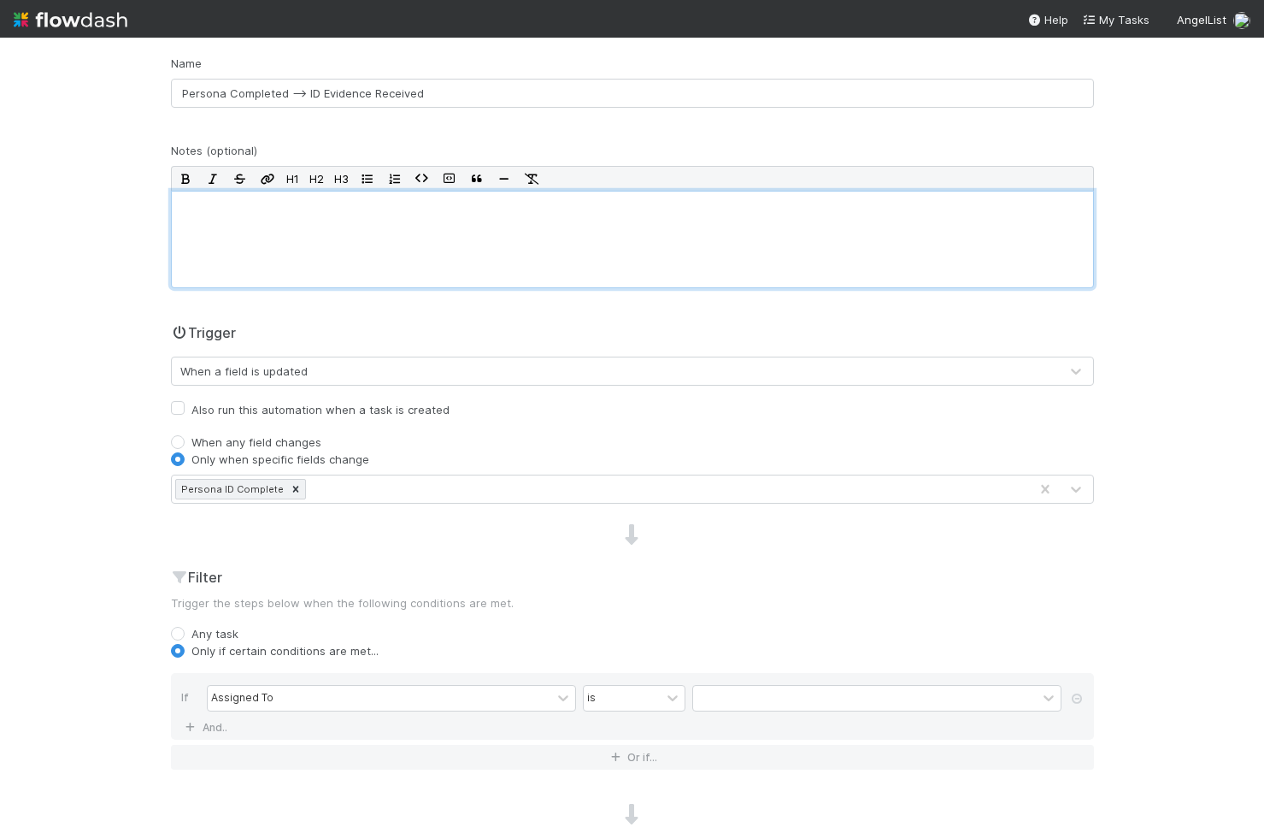
scroll to position [329, 0]
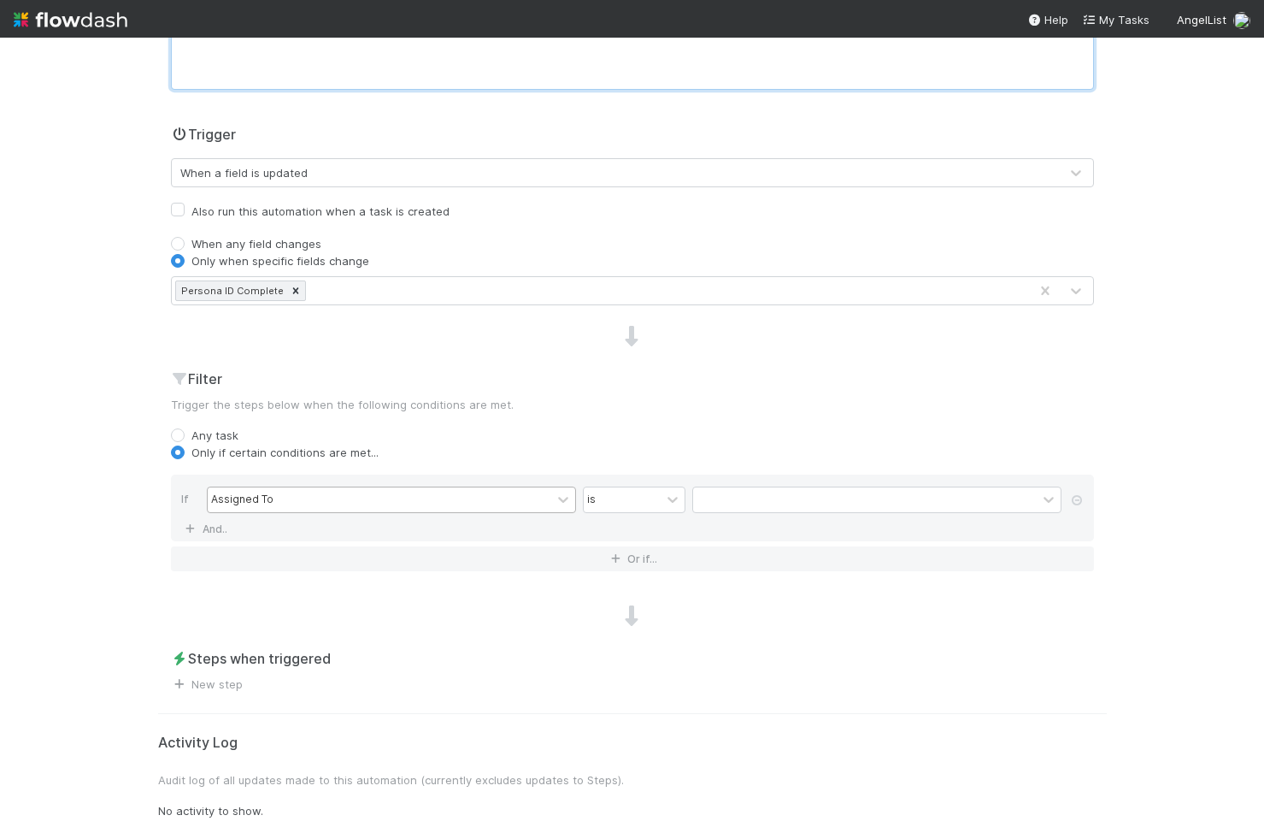
click at [303, 506] on div "Assigned To" at bounding box center [380, 499] width 344 height 25
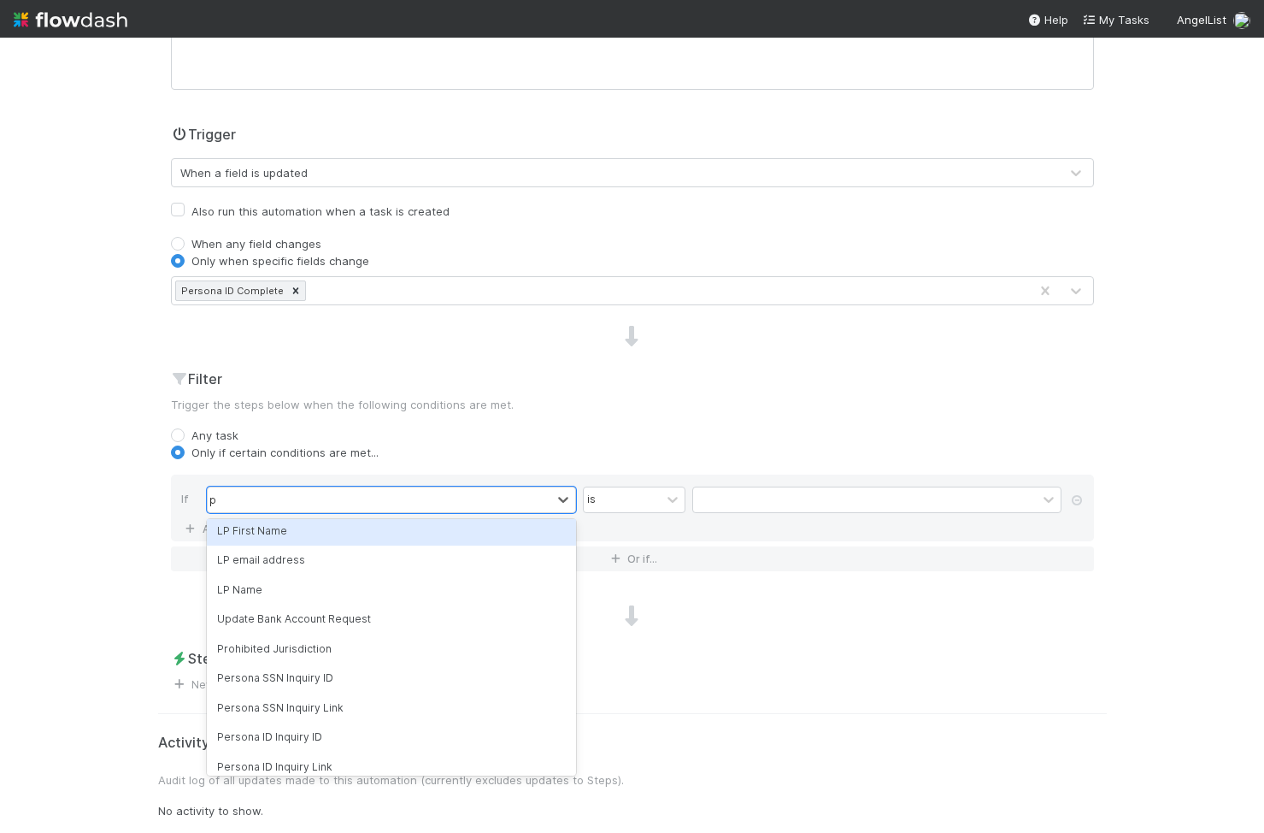
scroll to position [0, 0]
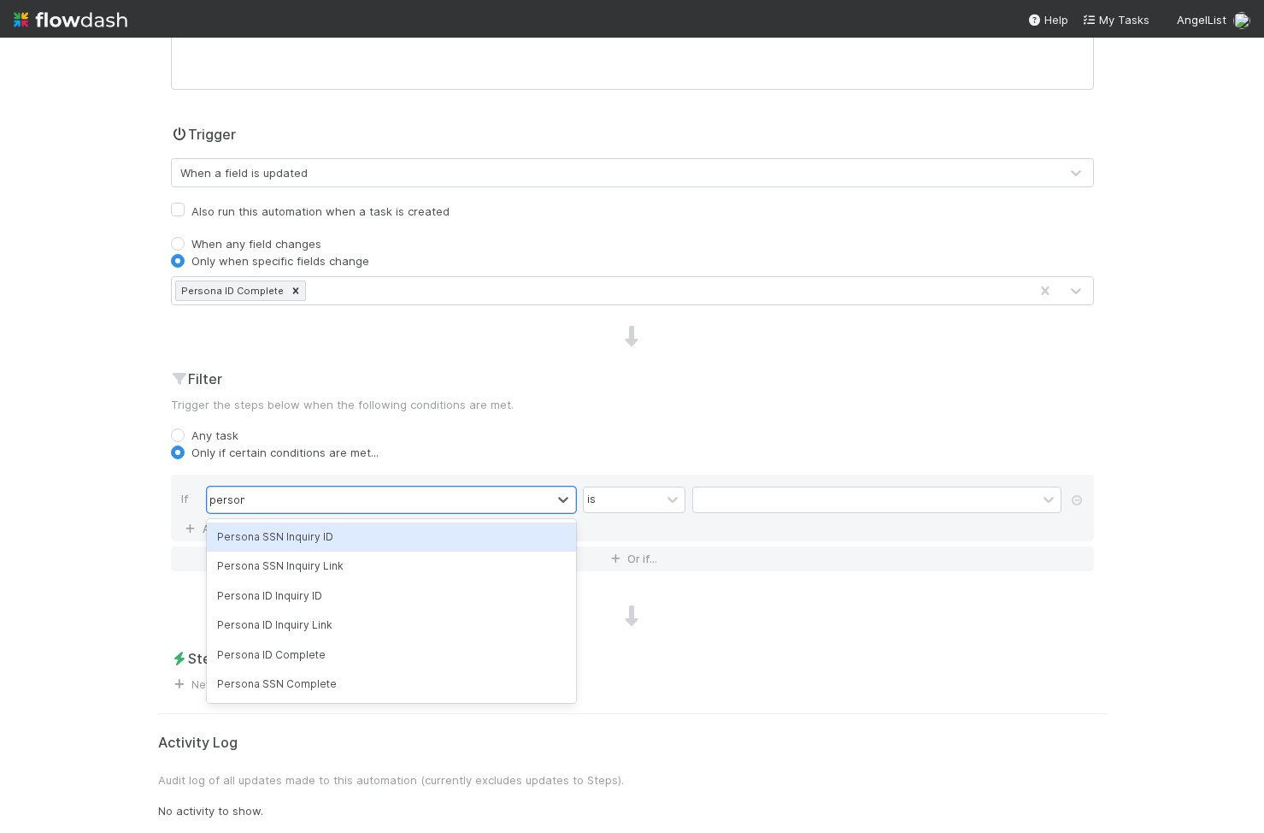
type input "persona"
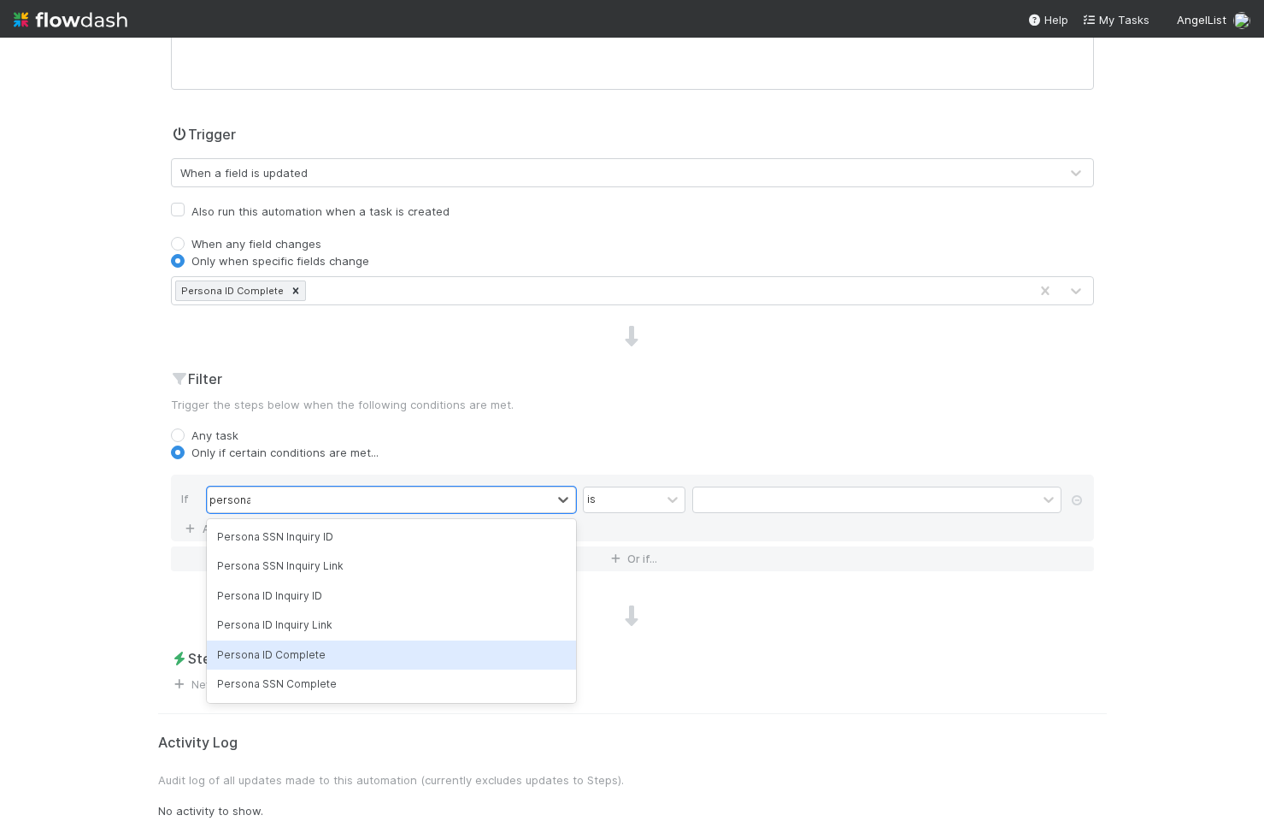
click at [348, 650] on div "Persona ID Complete" at bounding box center [391, 654] width 369 height 29
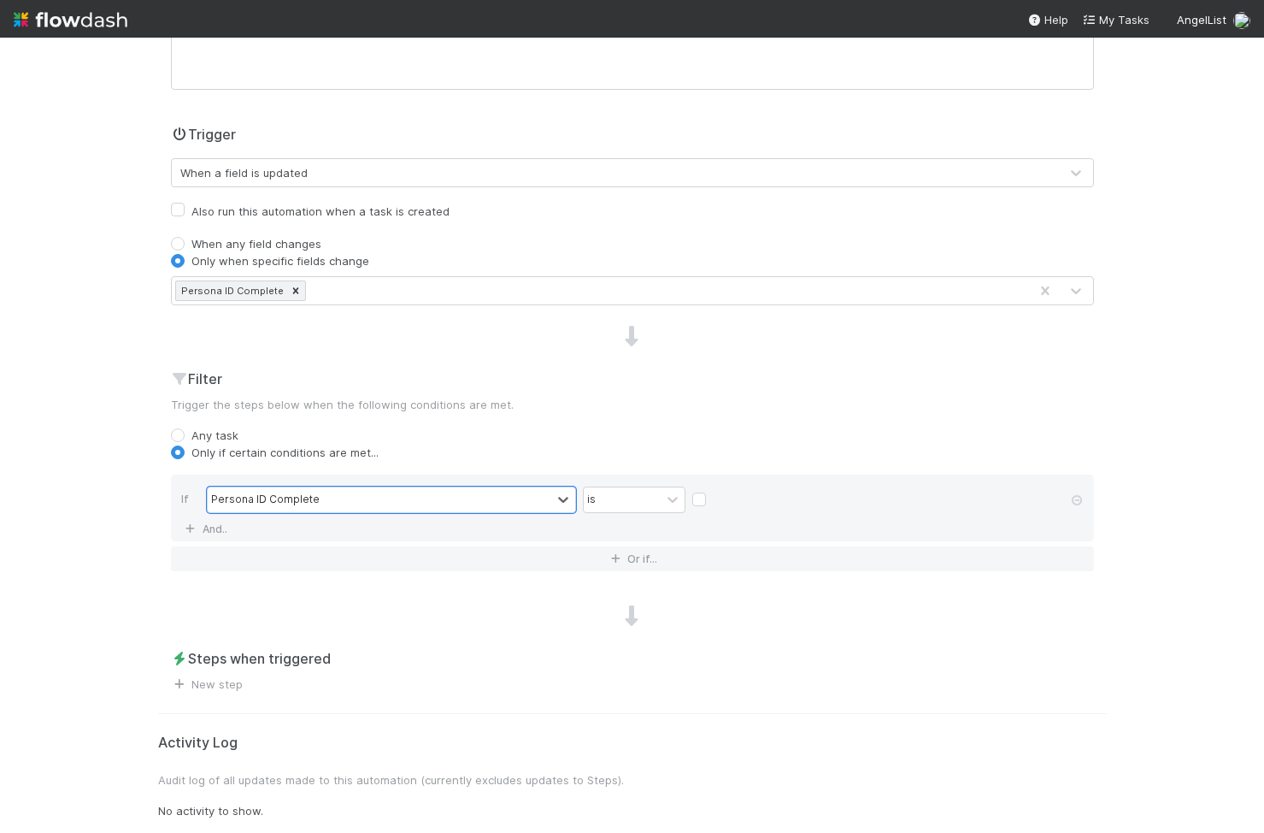
click at [713, 491] on label at bounding box center [713, 491] width 0 height 0
click at [702, 499] on input "checkbox" at bounding box center [699, 504] width 14 height 26
checkbox input "true"
click at [214, 686] on link "New step" at bounding box center [207, 684] width 72 height 14
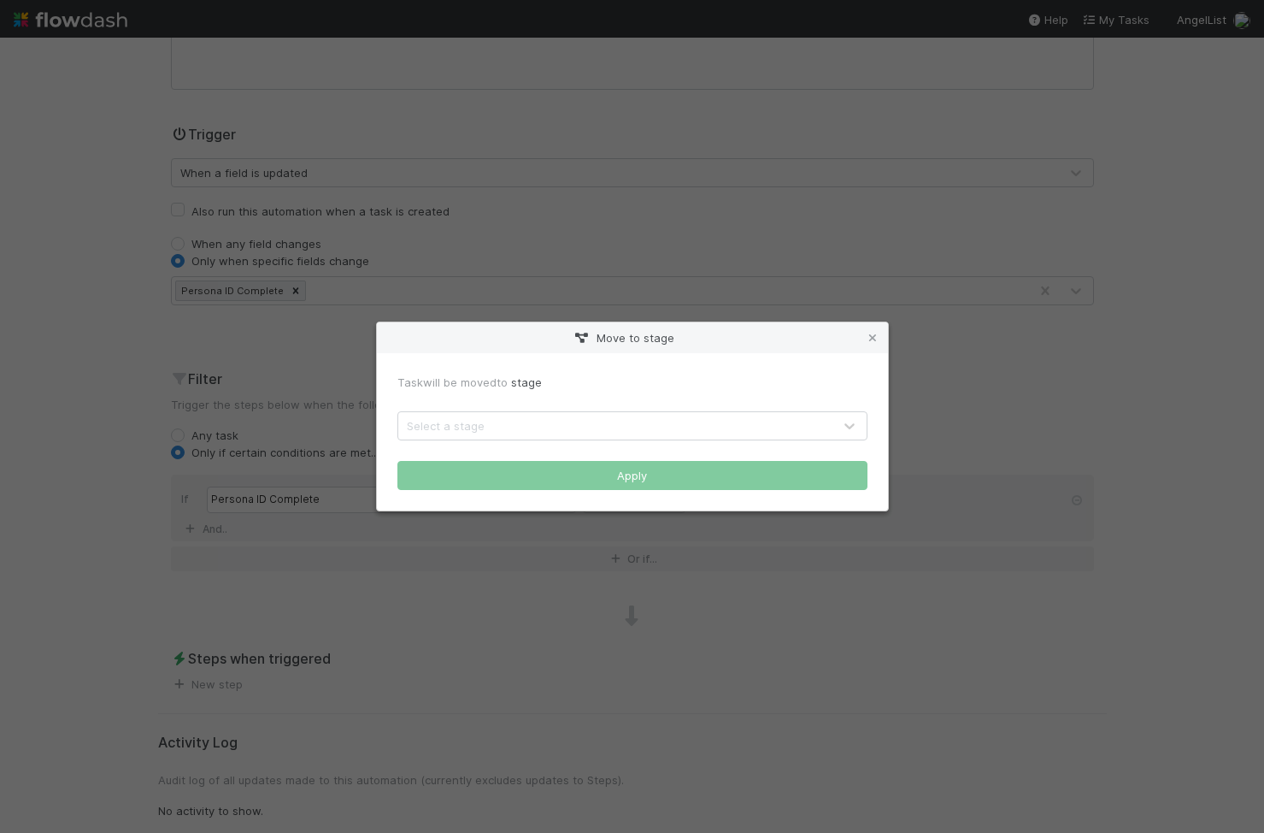
click at [538, 414] on div "Select a stage" at bounding box center [615, 425] width 434 height 27
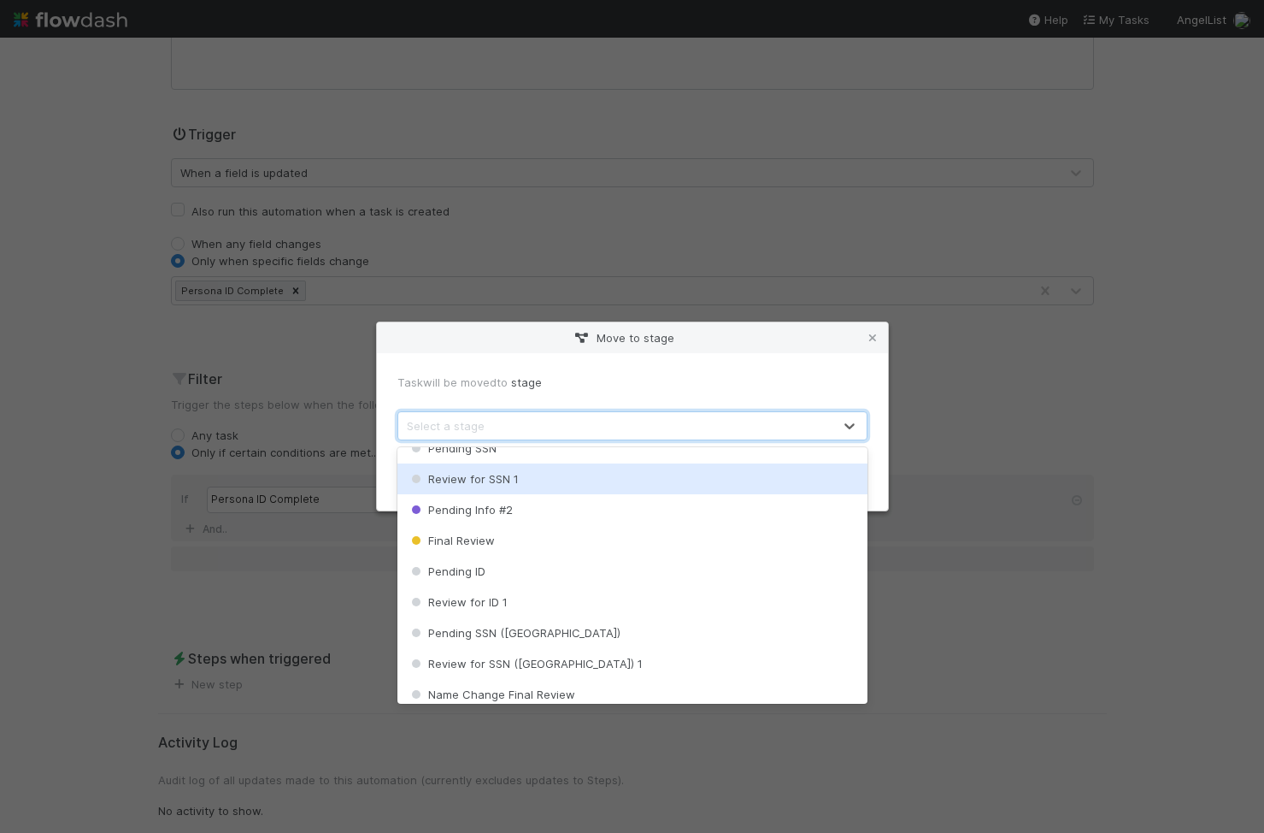
scroll to position [605, 0]
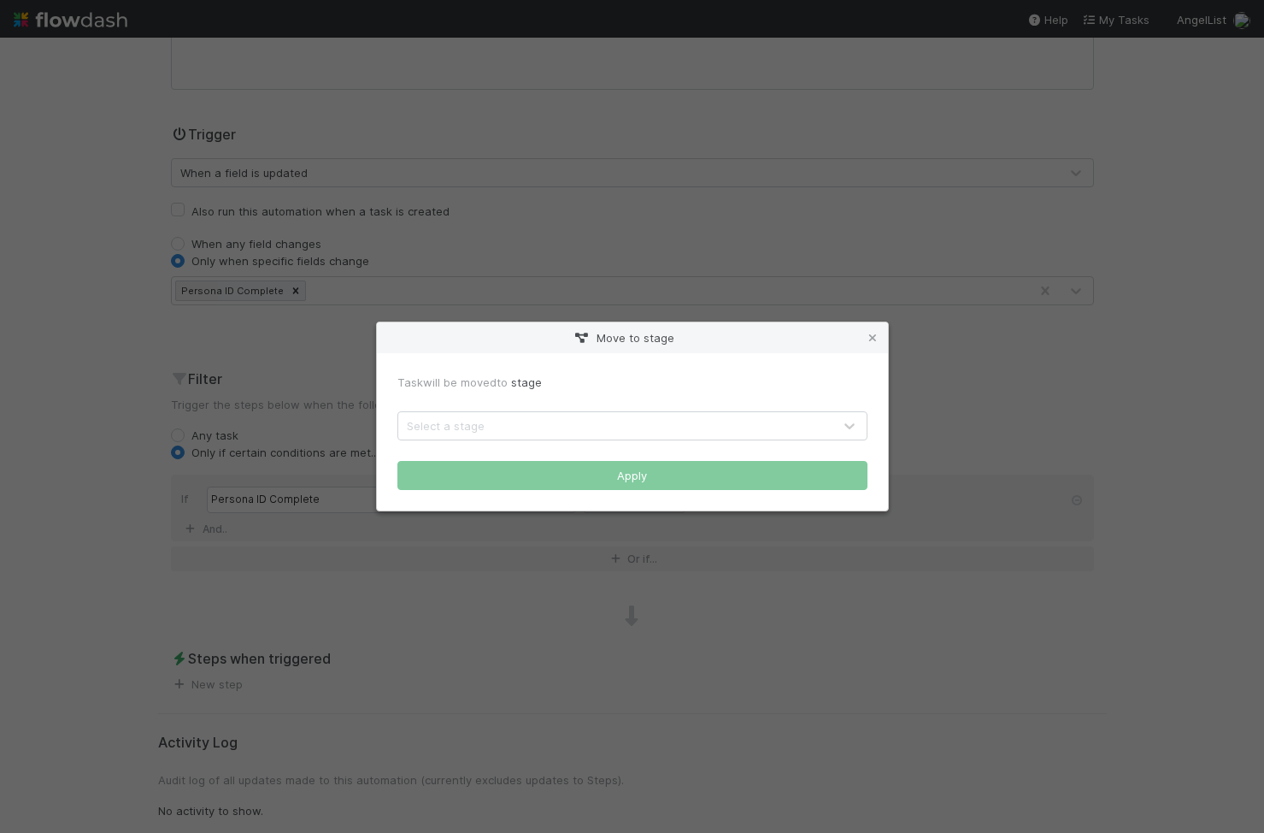
click at [291, 569] on div "Move to stage Task will be moved to stage Select a stage Apply" at bounding box center [632, 416] width 1264 height 833
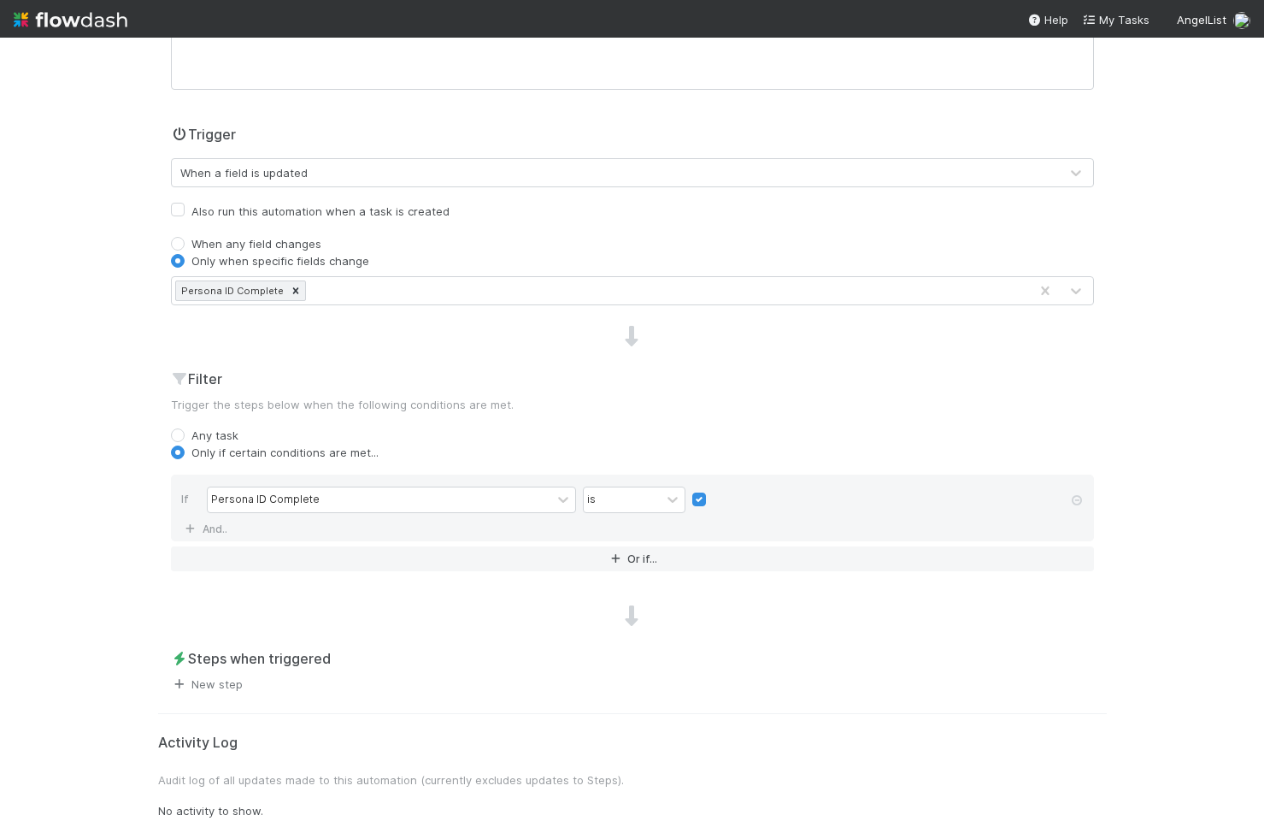
scroll to position [0, 0]
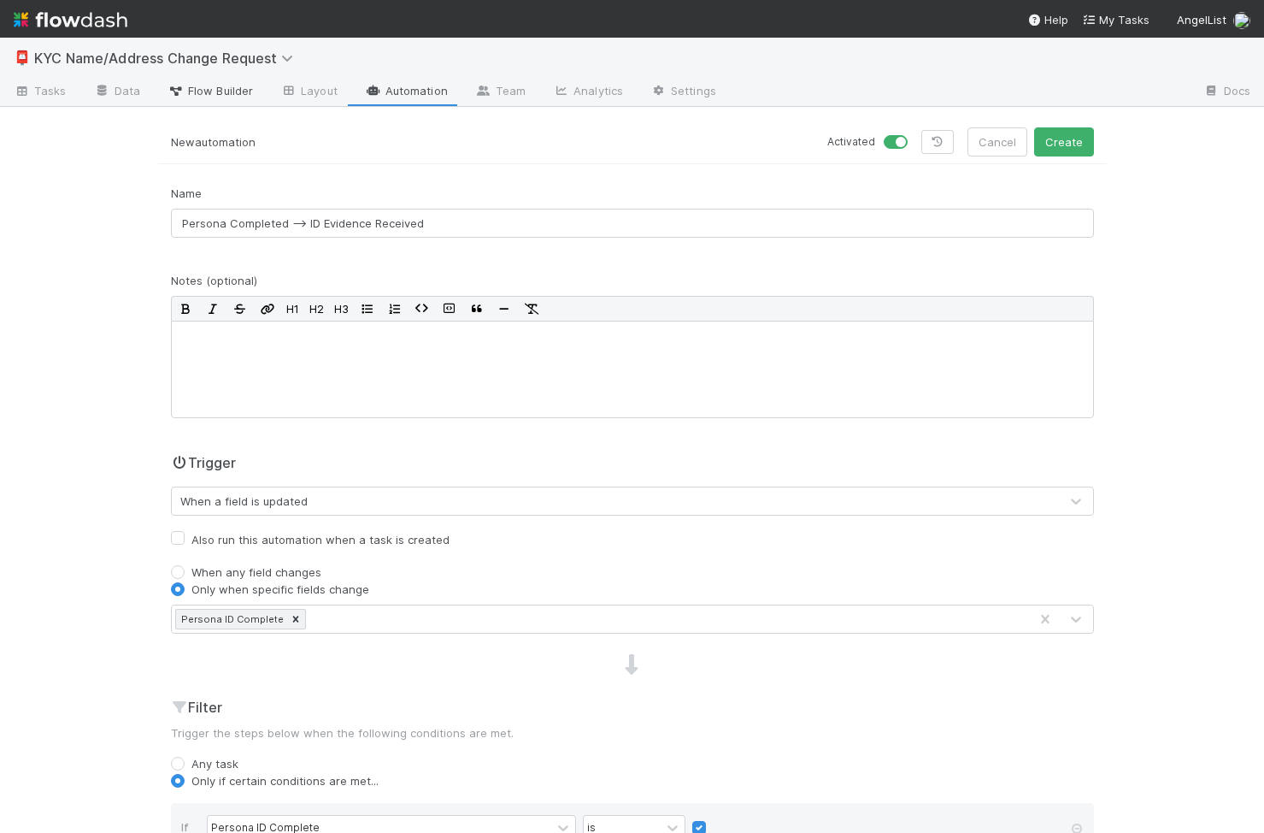
click at [221, 87] on span "Flow Builder" at bounding box center [210, 90] width 85 height 17
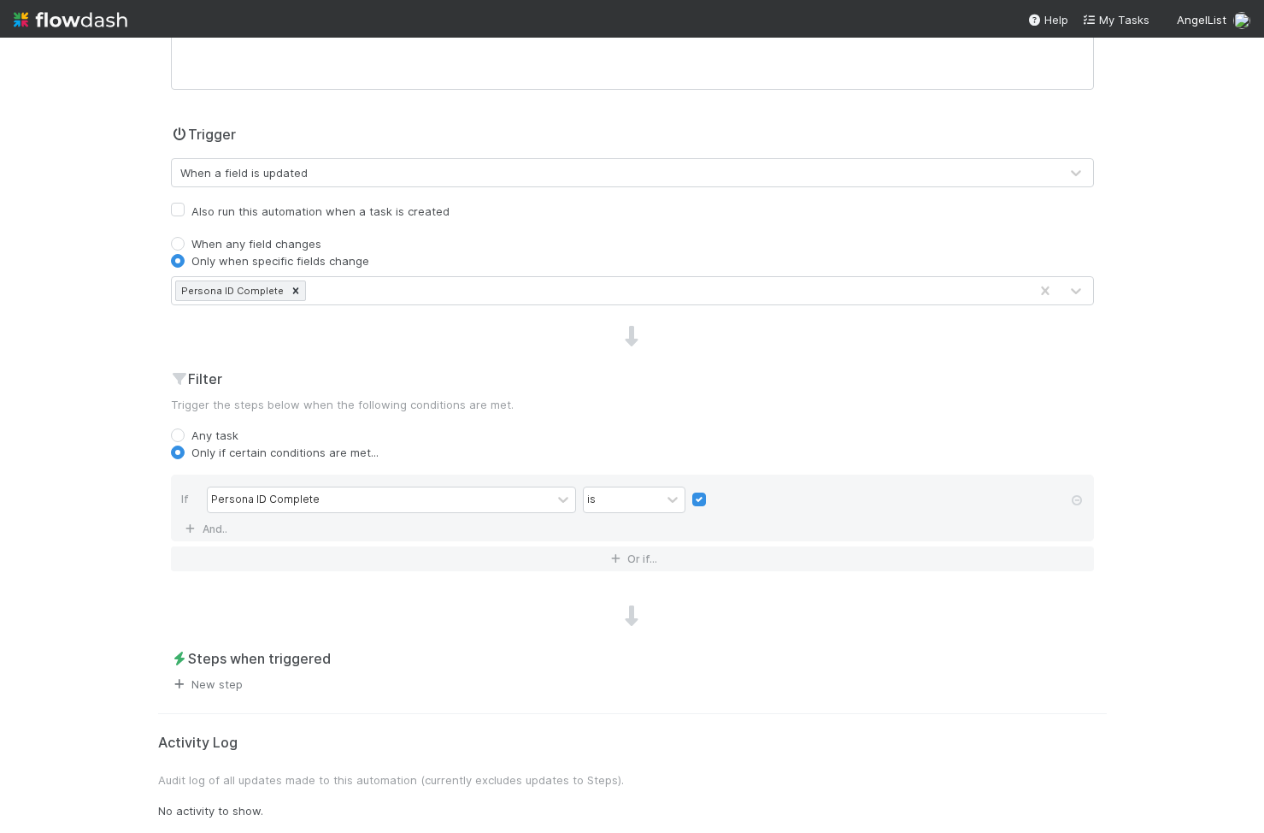
click at [233, 686] on link "New step" at bounding box center [207, 684] width 72 height 14
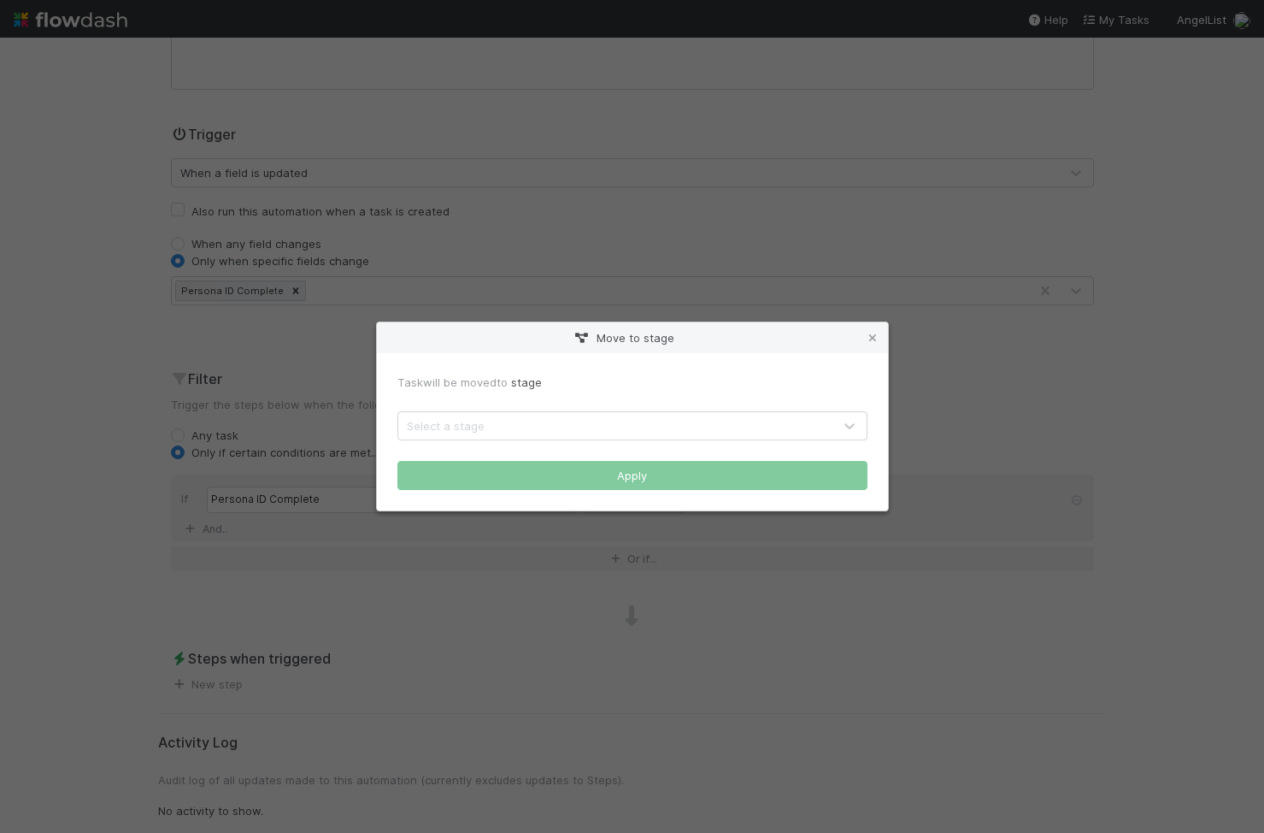
click at [534, 425] on div "Select a stage" at bounding box center [615, 425] width 434 height 27
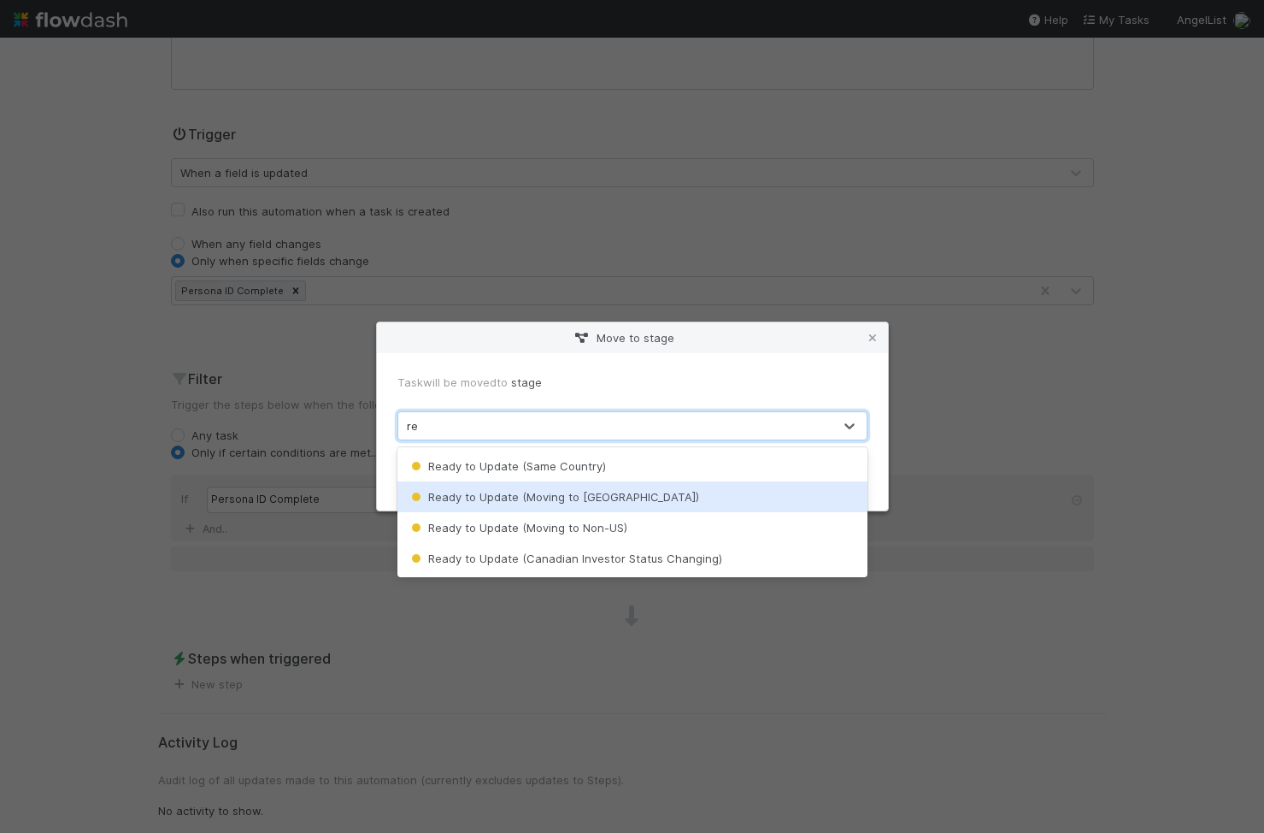
type input "r"
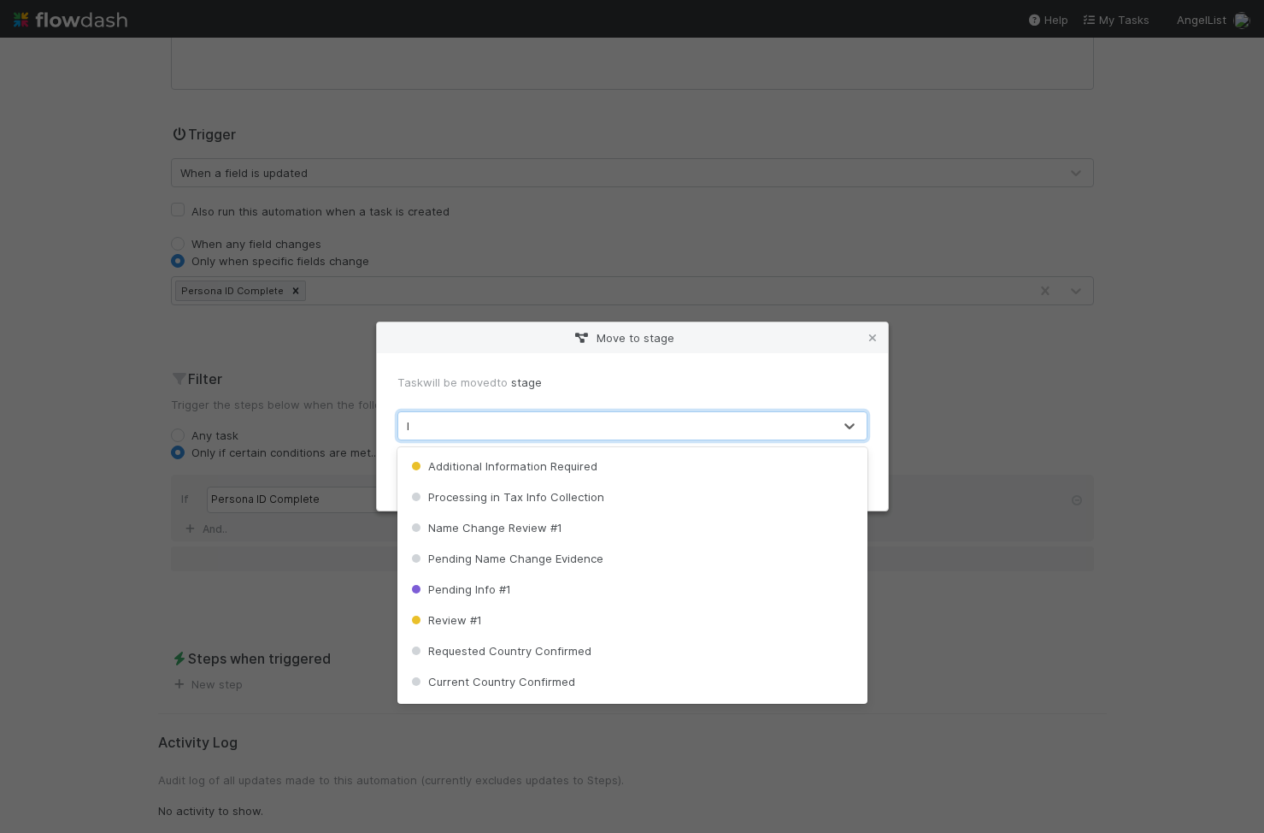
type input "ID"
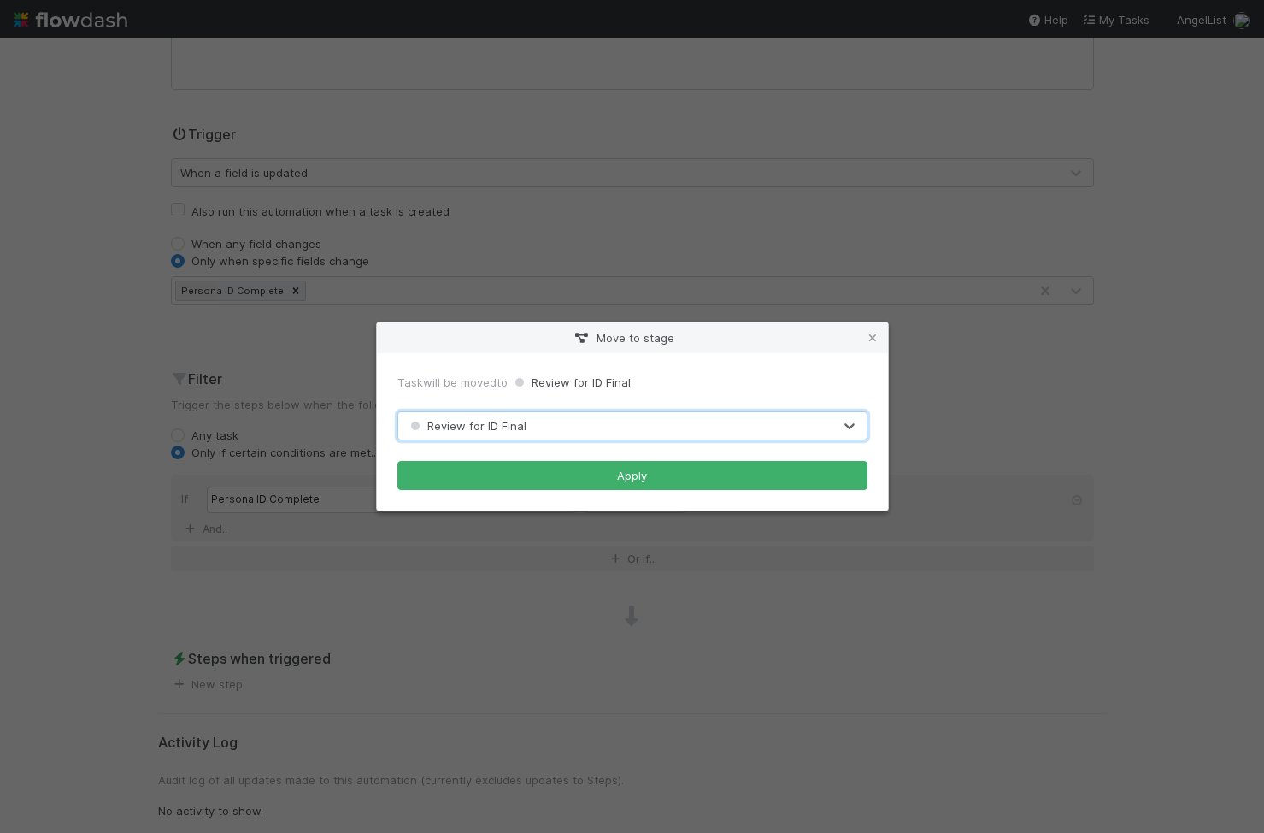
click at [691, 427] on div "Review for ID Final" at bounding box center [615, 425] width 434 height 27
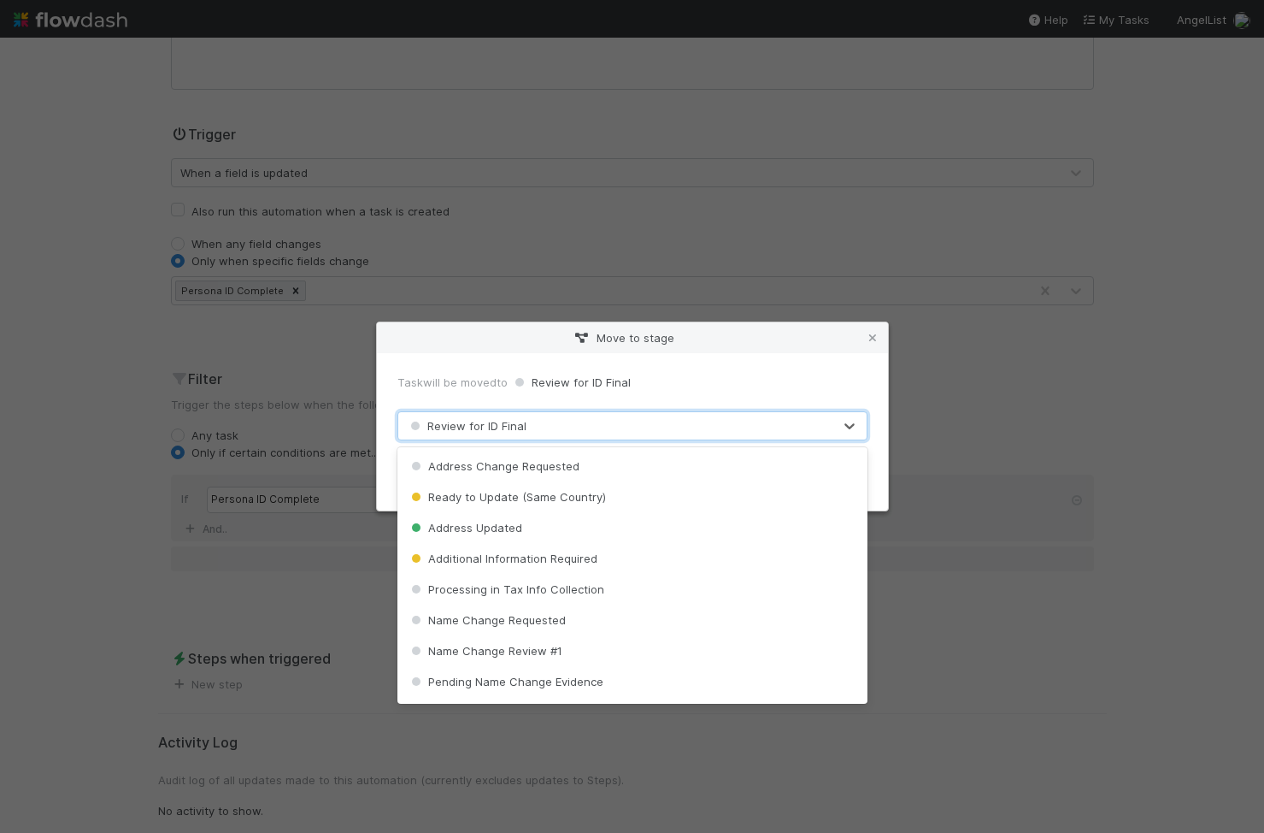
scroll to position [711, 0]
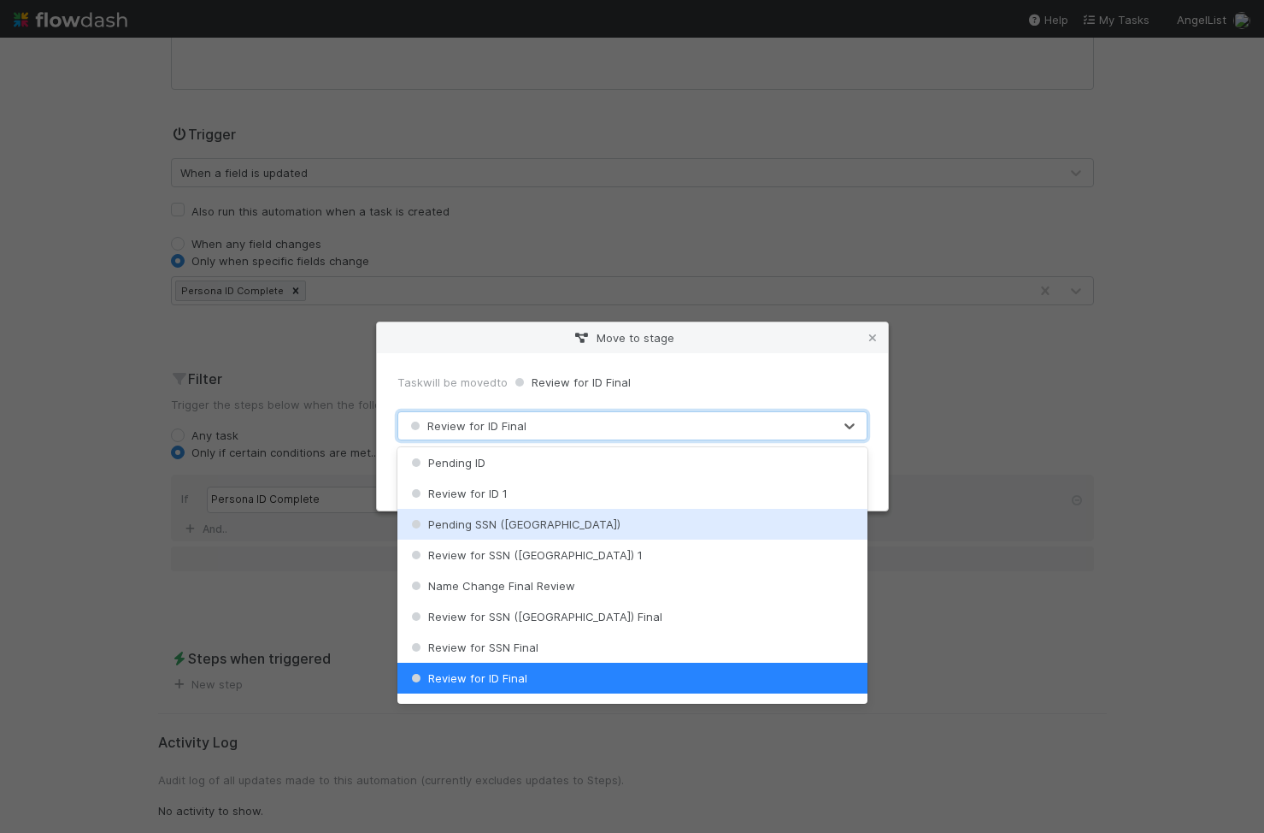
click at [968, 505] on div "Move to stage Task will be moved to Review for ID Final option Review for ID Fi…" at bounding box center [632, 416] width 1264 height 833
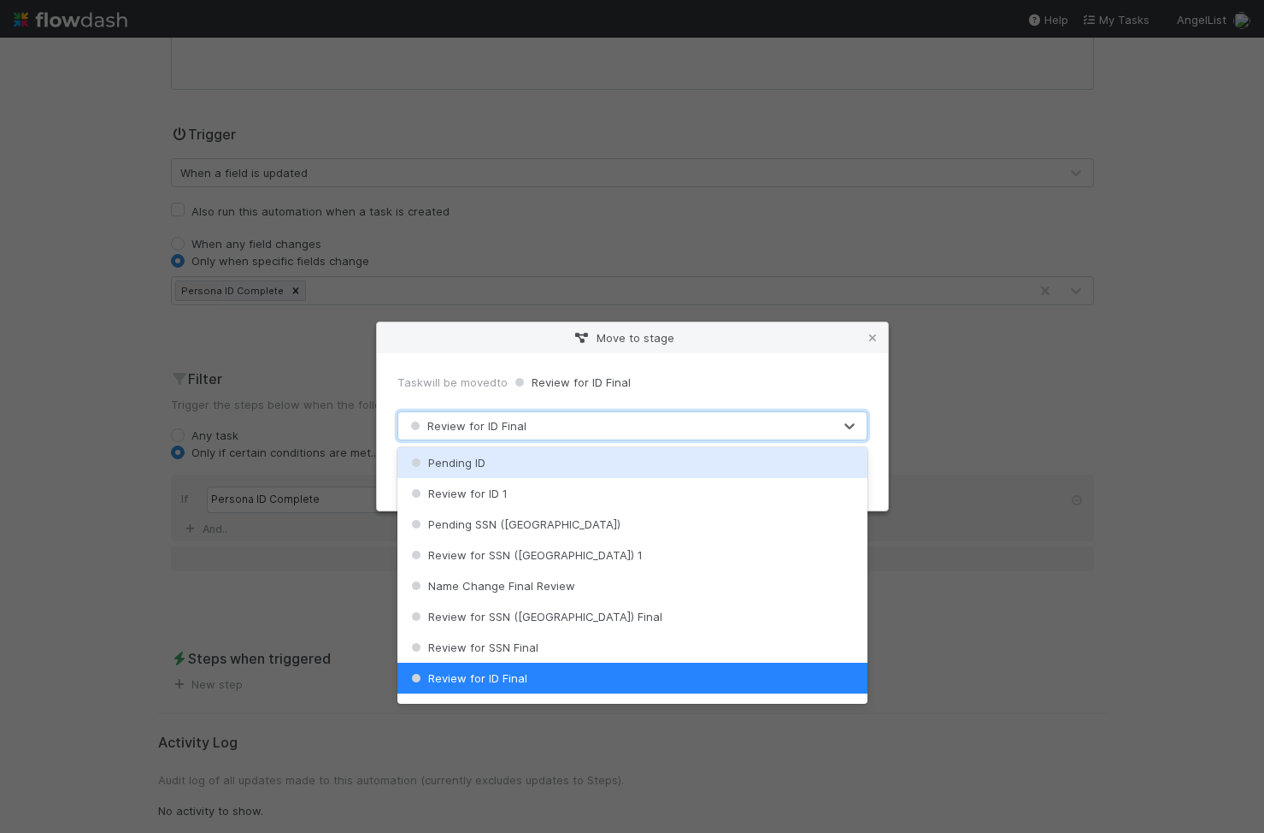
click at [833, 360] on div "Task will be moved to Review for ID Final option Review for ID Final, selected.…" at bounding box center [632, 431] width 511 height 157
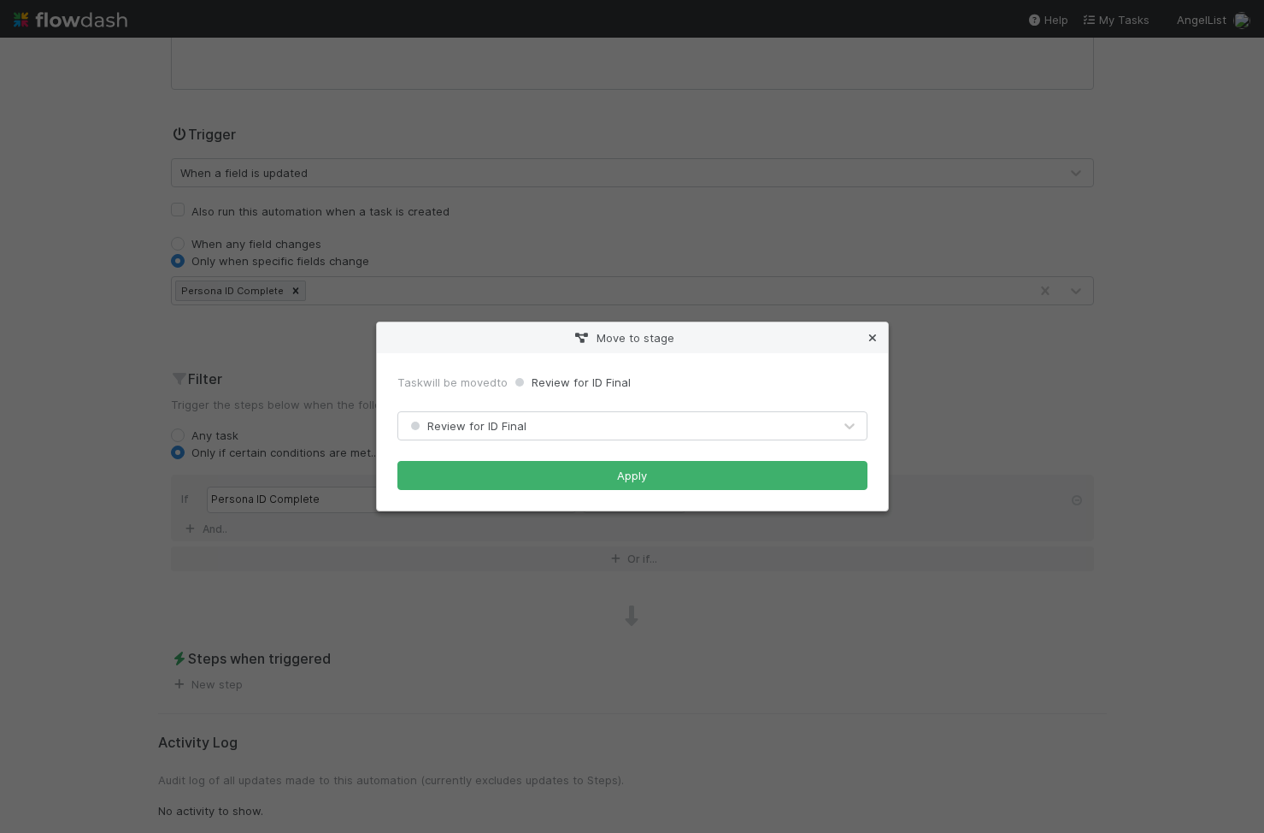
click at [868, 336] on icon at bounding box center [872, 338] width 17 height 11
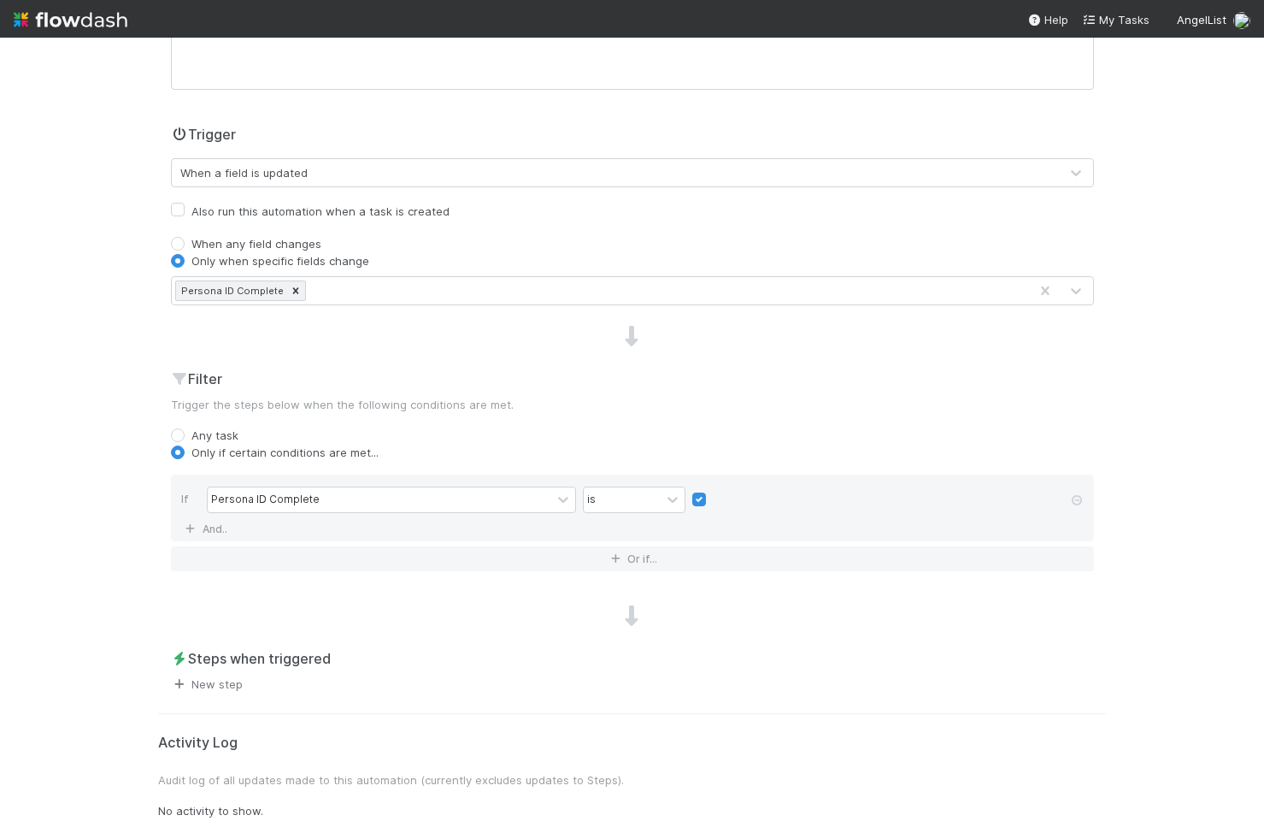
scroll to position [0, 0]
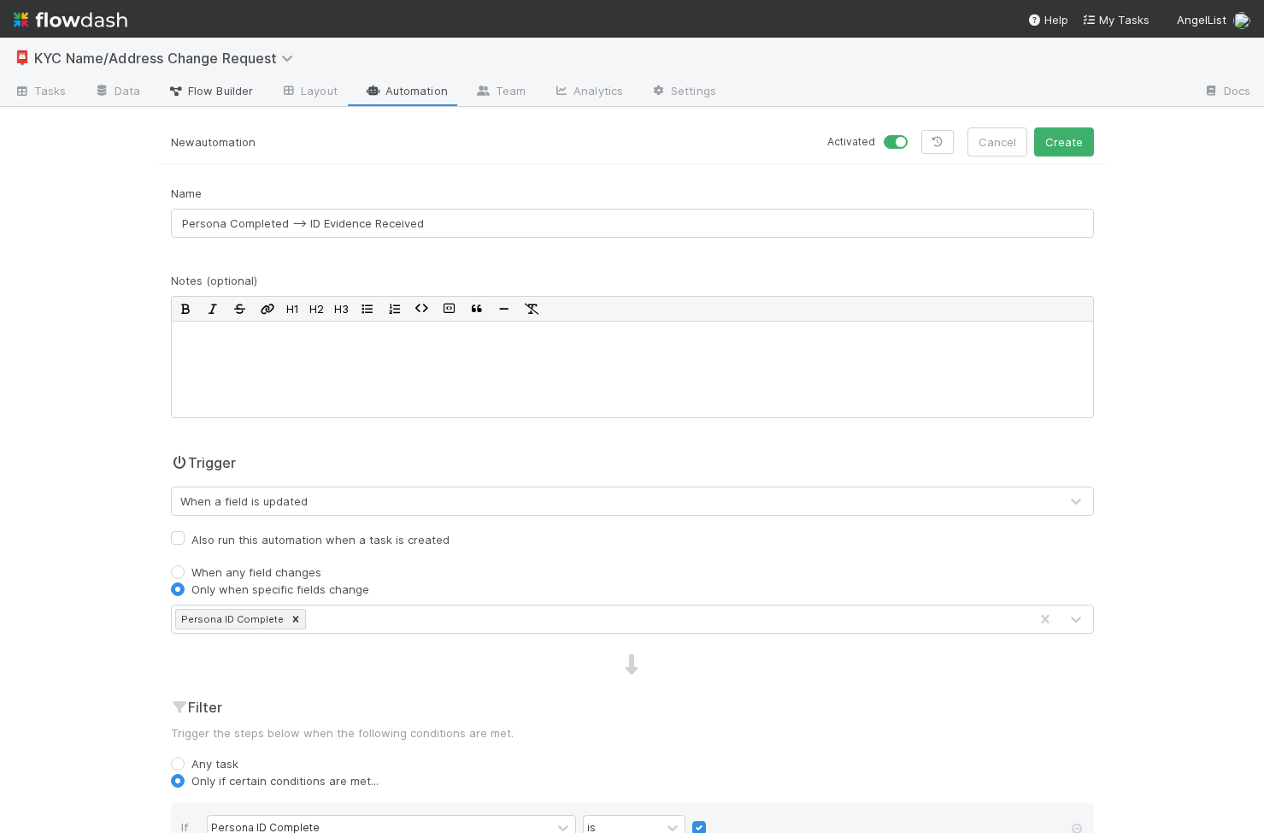
click at [179, 92] on icon at bounding box center [176, 91] width 17 height 10
click at [915, 133] on label at bounding box center [915, 133] width 0 height 0
click at [898, 139] on input "checkbox" at bounding box center [891, 140] width 14 height 15
checkbox input "false"
click at [1002, 143] on button "Cancel" at bounding box center [998, 141] width 60 height 29
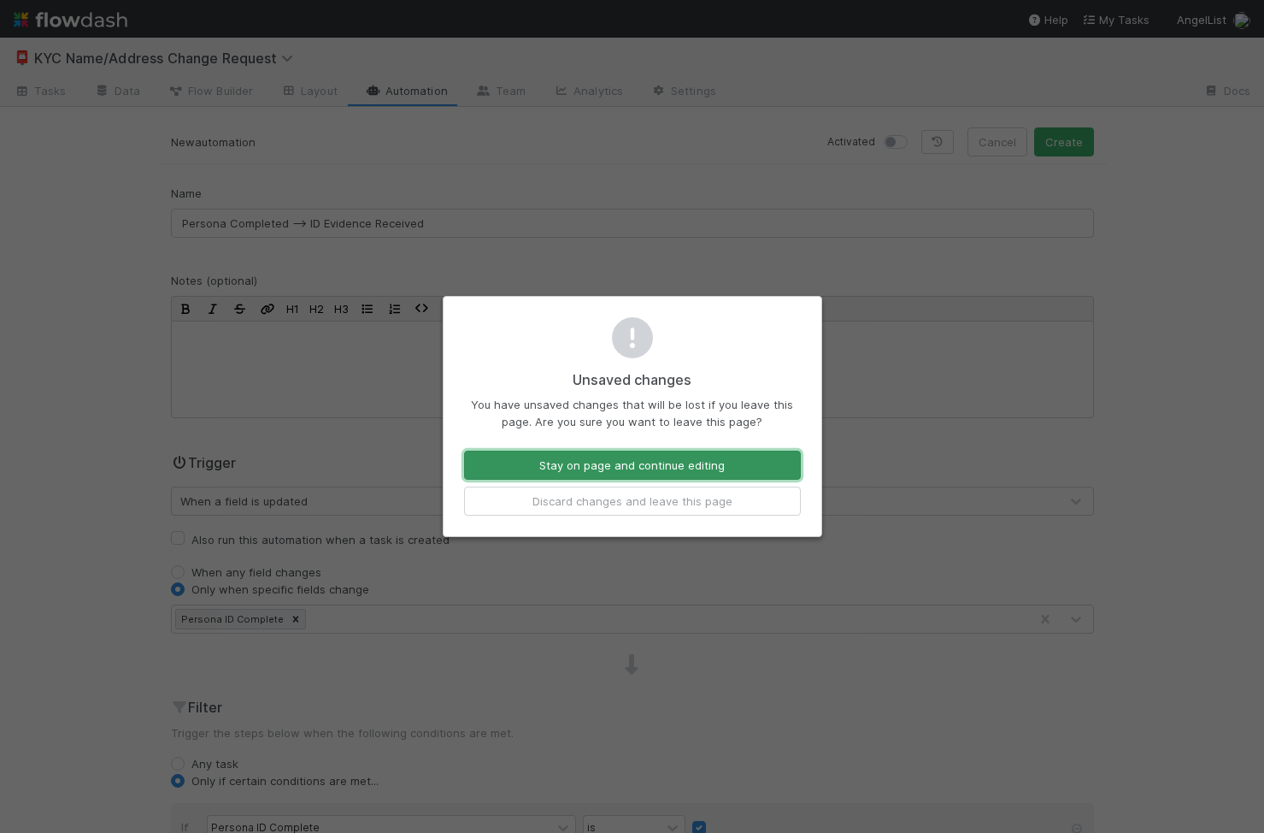
click at [709, 472] on button "Stay on page and continue editing" at bounding box center [632, 464] width 337 height 29
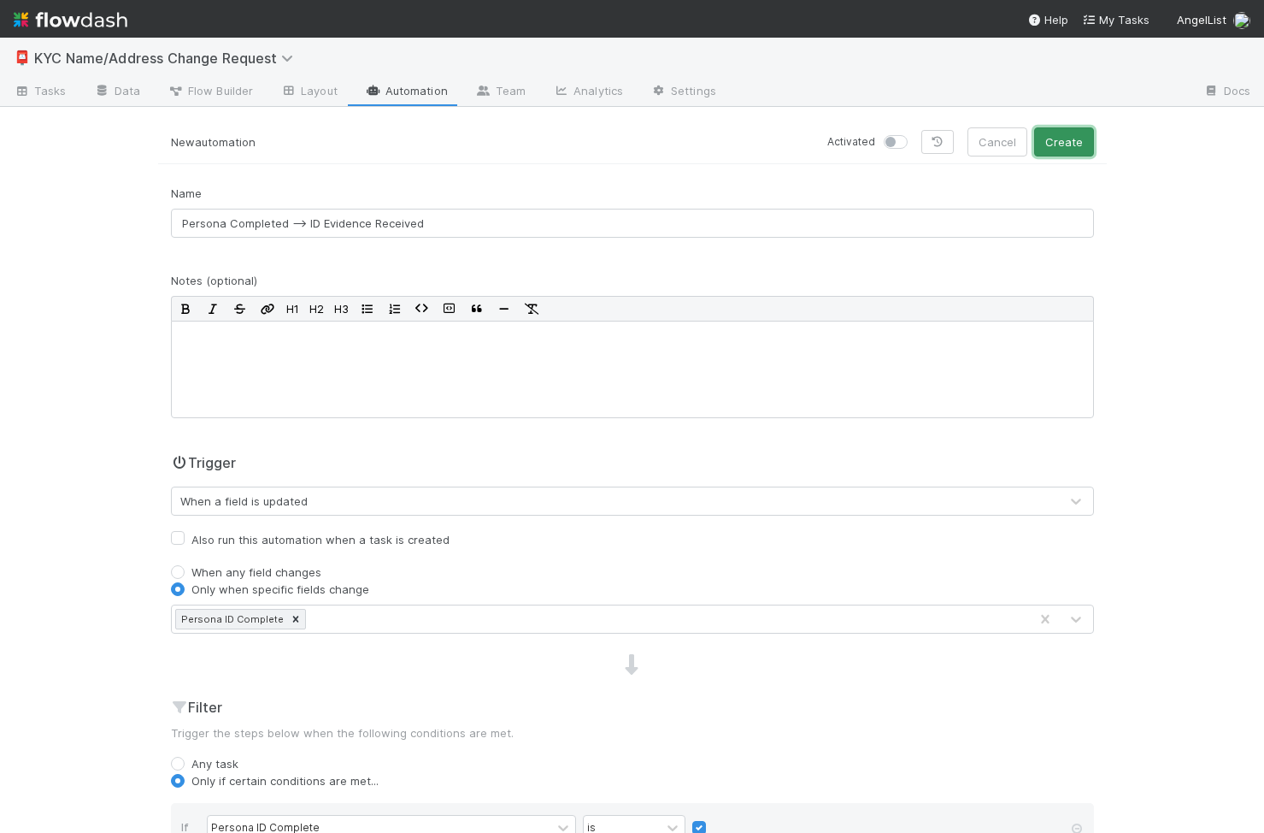
click at [1070, 139] on button "Create" at bounding box center [1064, 141] width 60 height 29
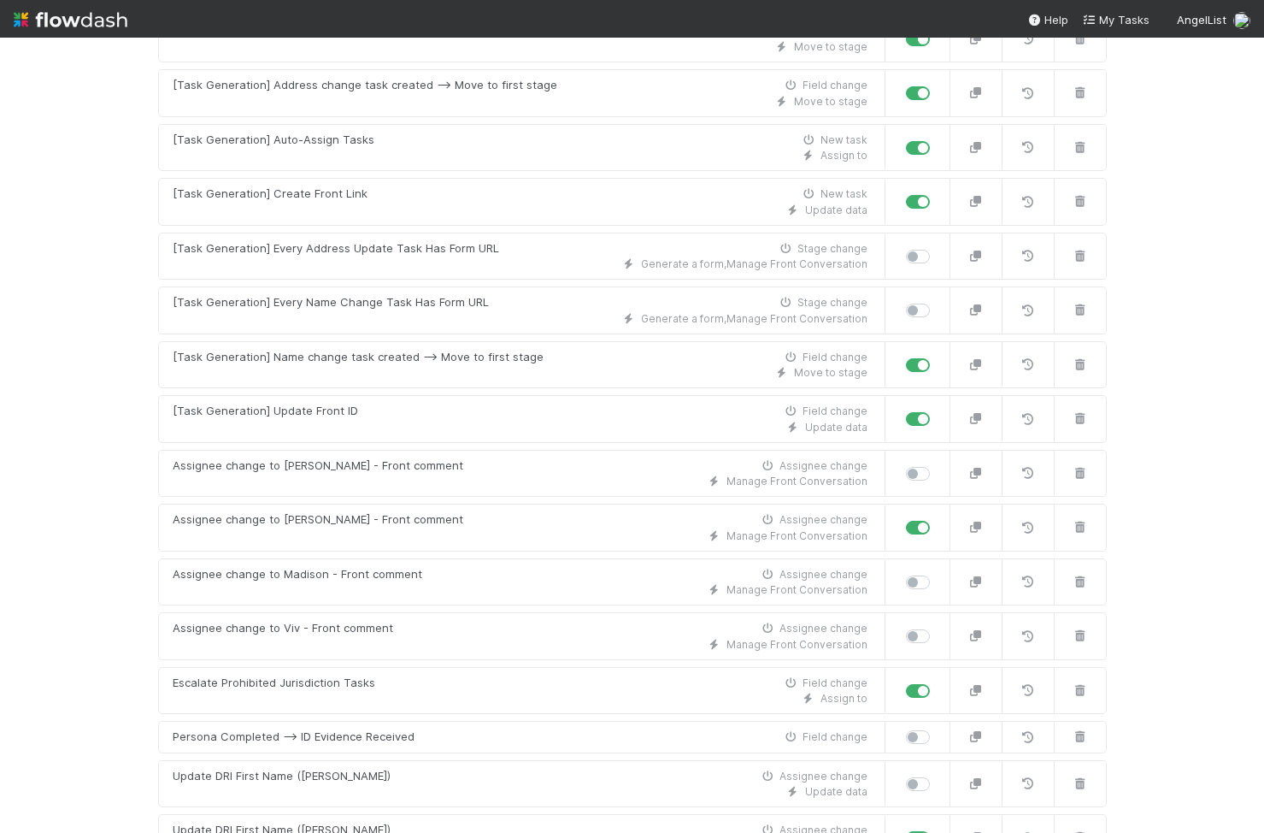
scroll to position [880, 0]
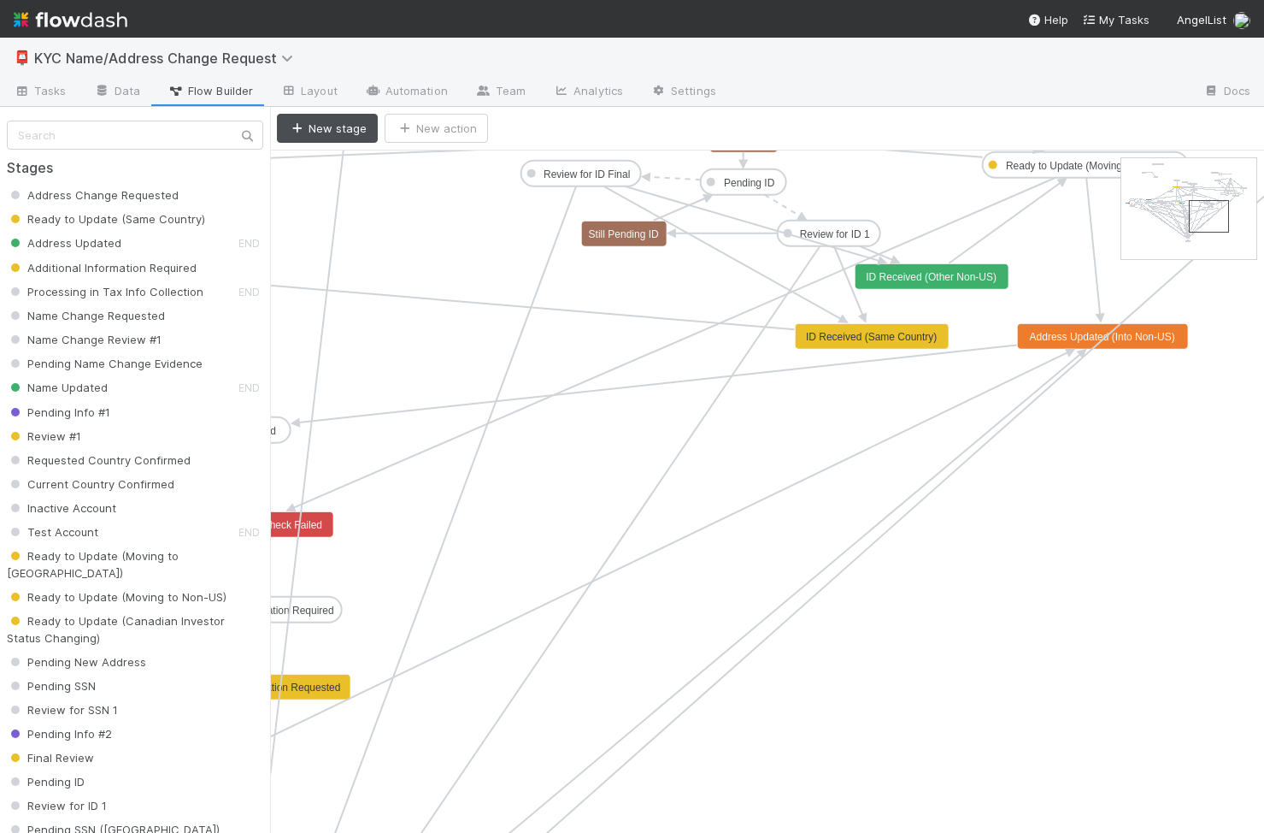
drag, startPoint x: 1172, startPoint y: 197, endPoint x: 1239, endPoint y: 239, distance: 79.9
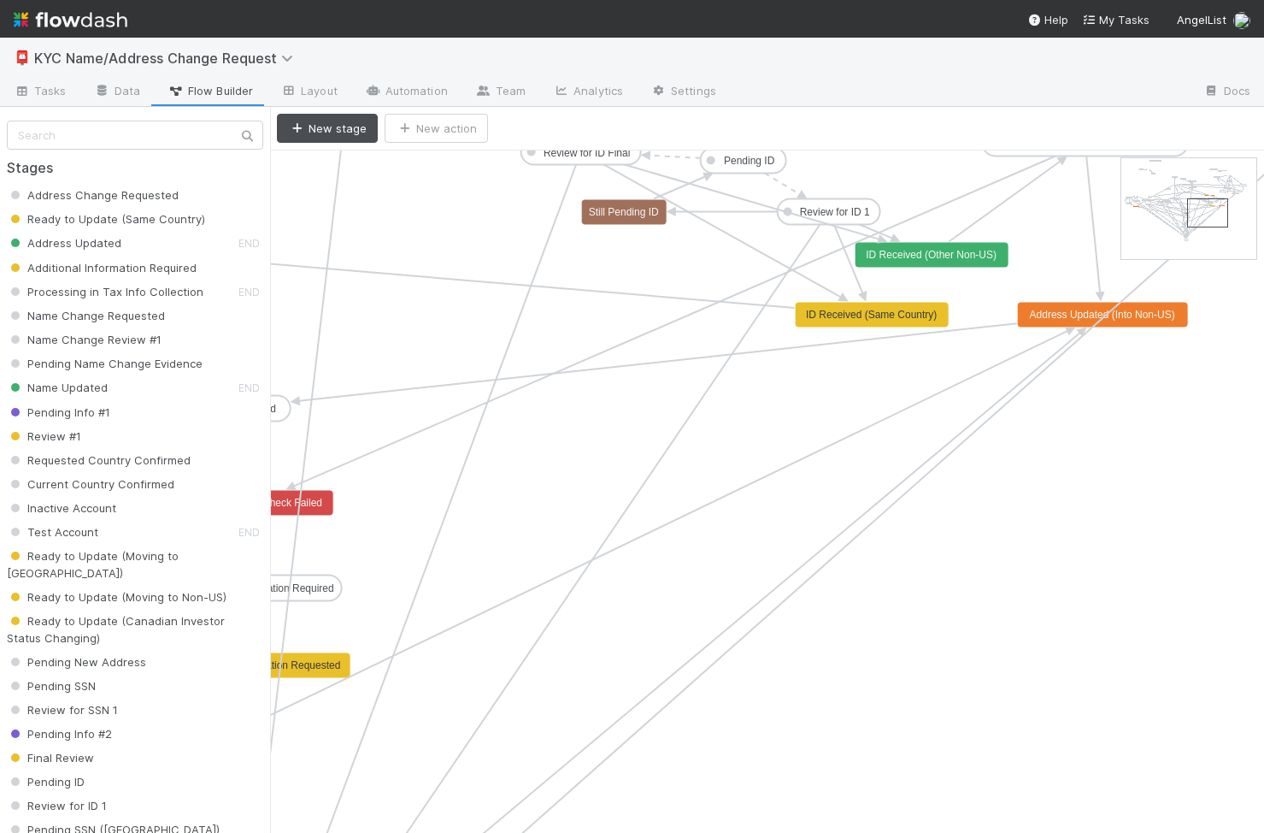
click at [963, 261] on rect at bounding box center [932, 255] width 154 height 26
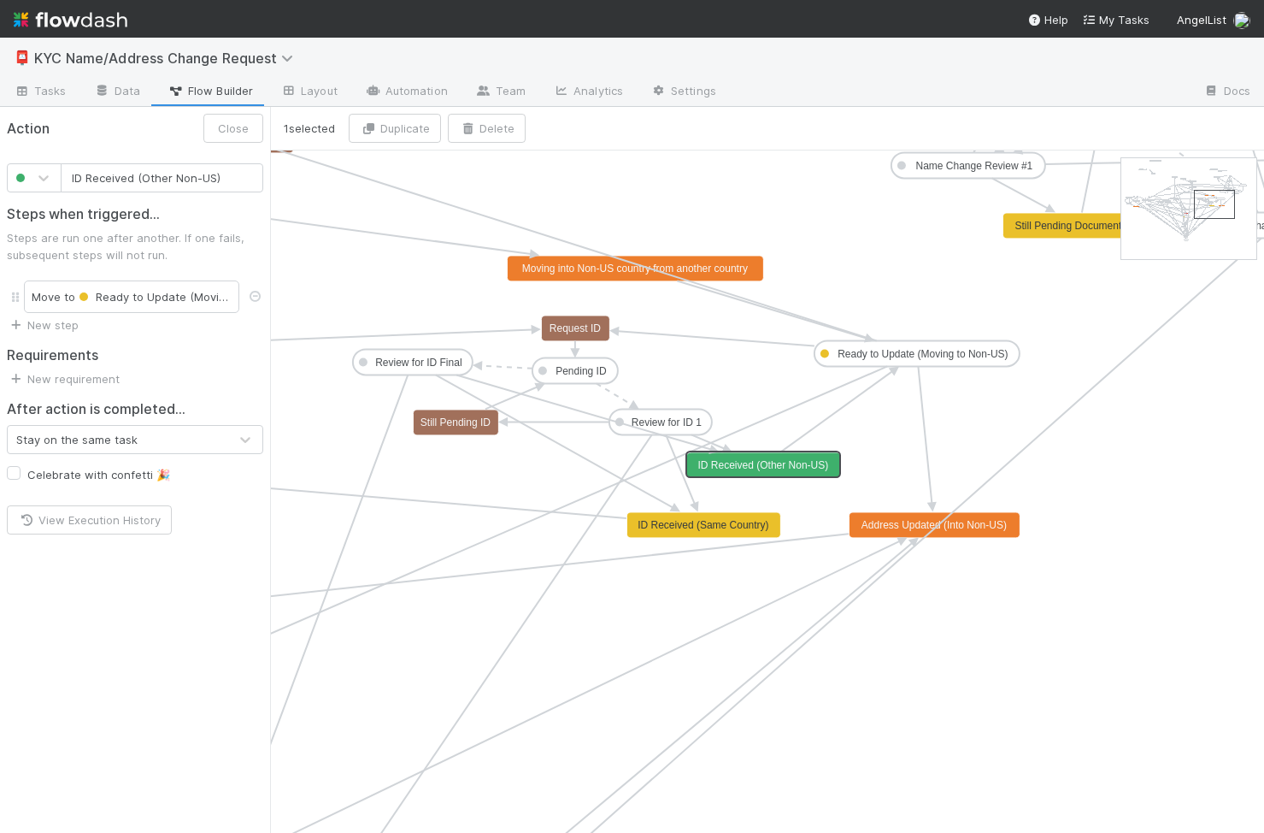
click at [268, 631] on div "Action Close ID Received (Other Non-US) Steps when triggered... Steps are run o…" at bounding box center [135, 470] width 270 height 726
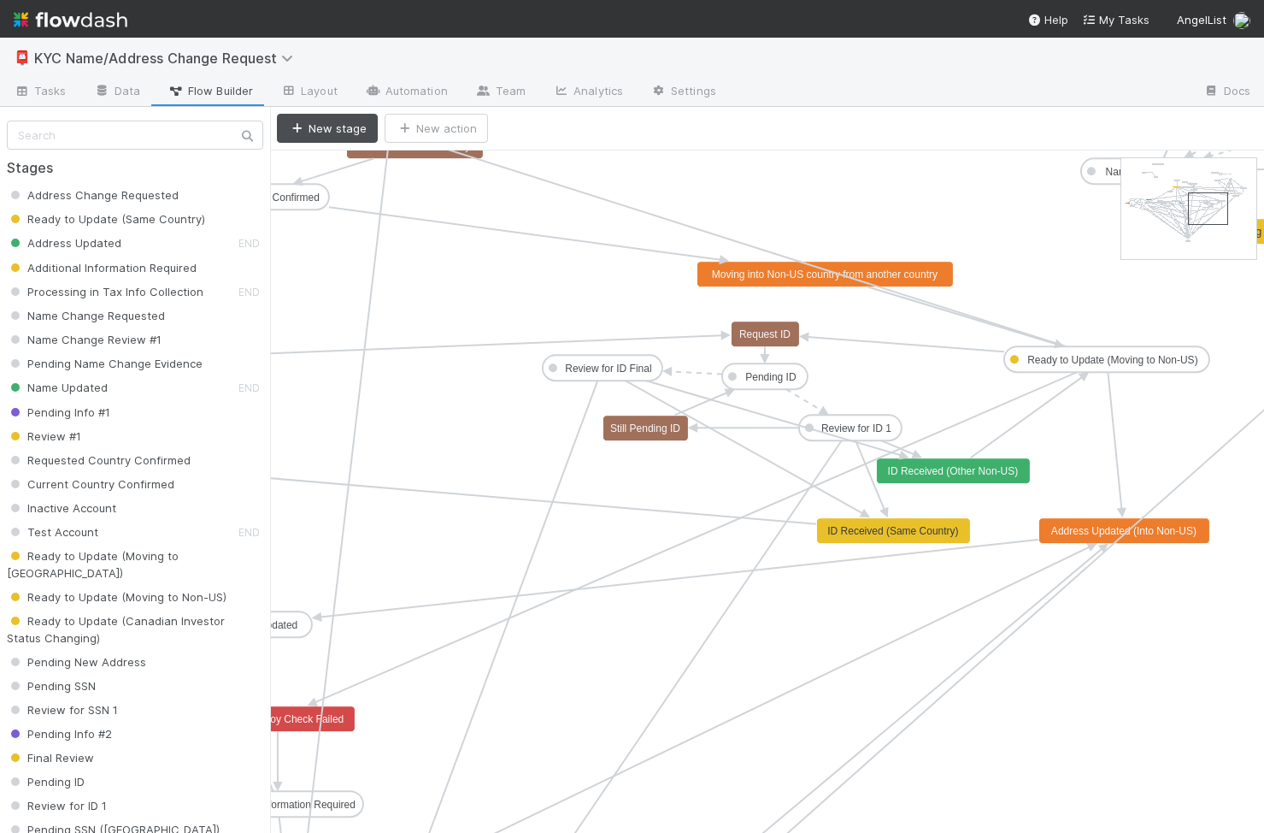
drag, startPoint x: 1186, startPoint y: 186, endPoint x: 1252, endPoint y: 221, distance: 74.9
click at [603, 362] on text "Review for ID Final" at bounding box center [608, 368] width 86 height 12
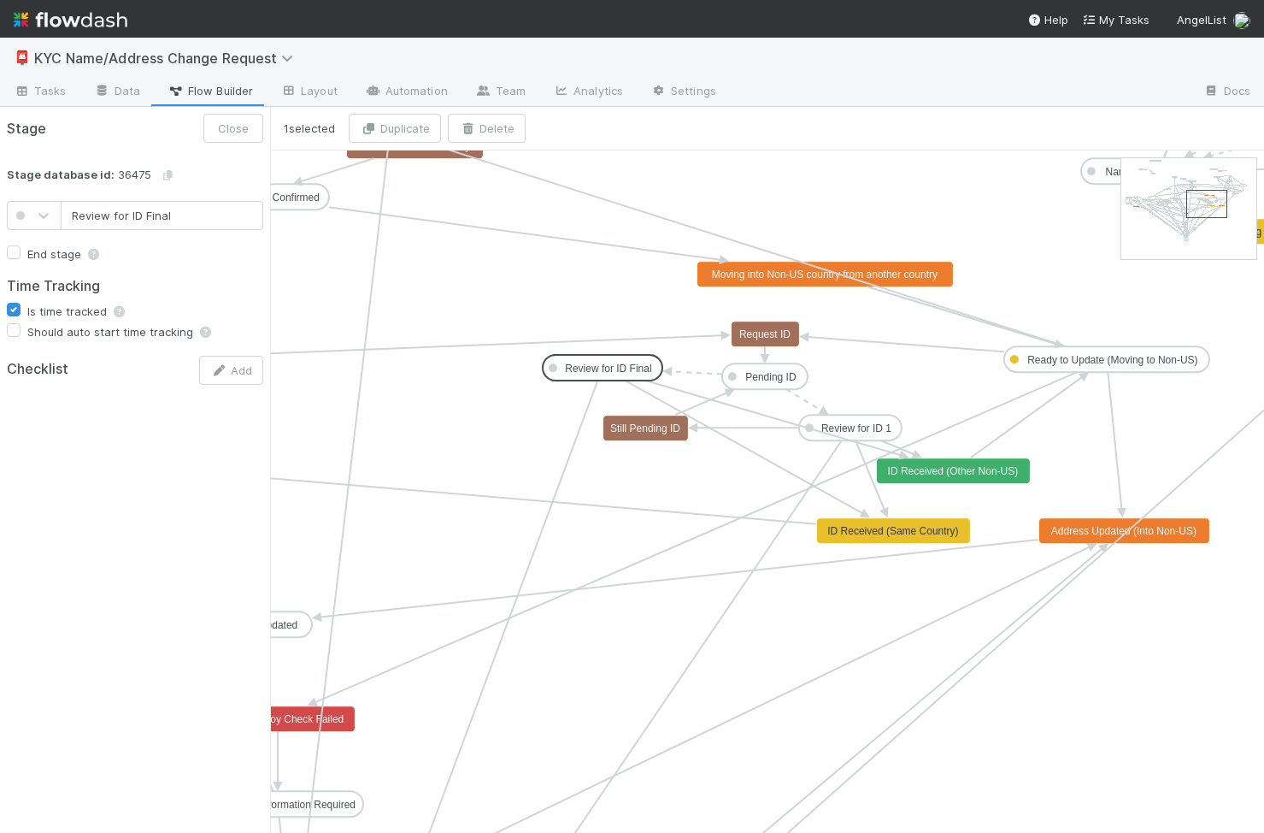
type input "Pending ID"
click at [768, 377] on text "Pending ID" at bounding box center [770, 377] width 51 height 12
click at [226, 129] on button "Close" at bounding box center [233, 128] width 60 height 29
